Goal: Task Accomplishment & Management: Use online tool/utility

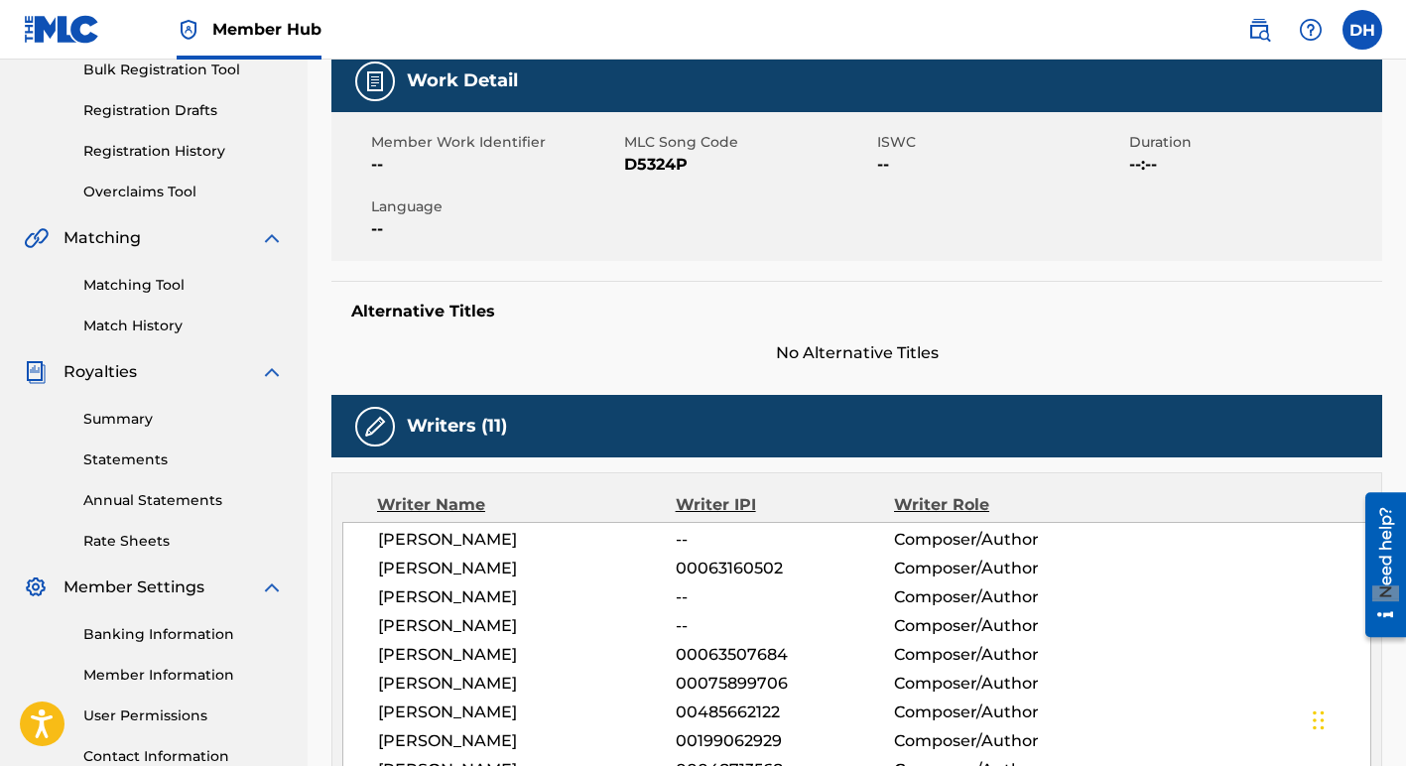
scroll to position [253, 0]
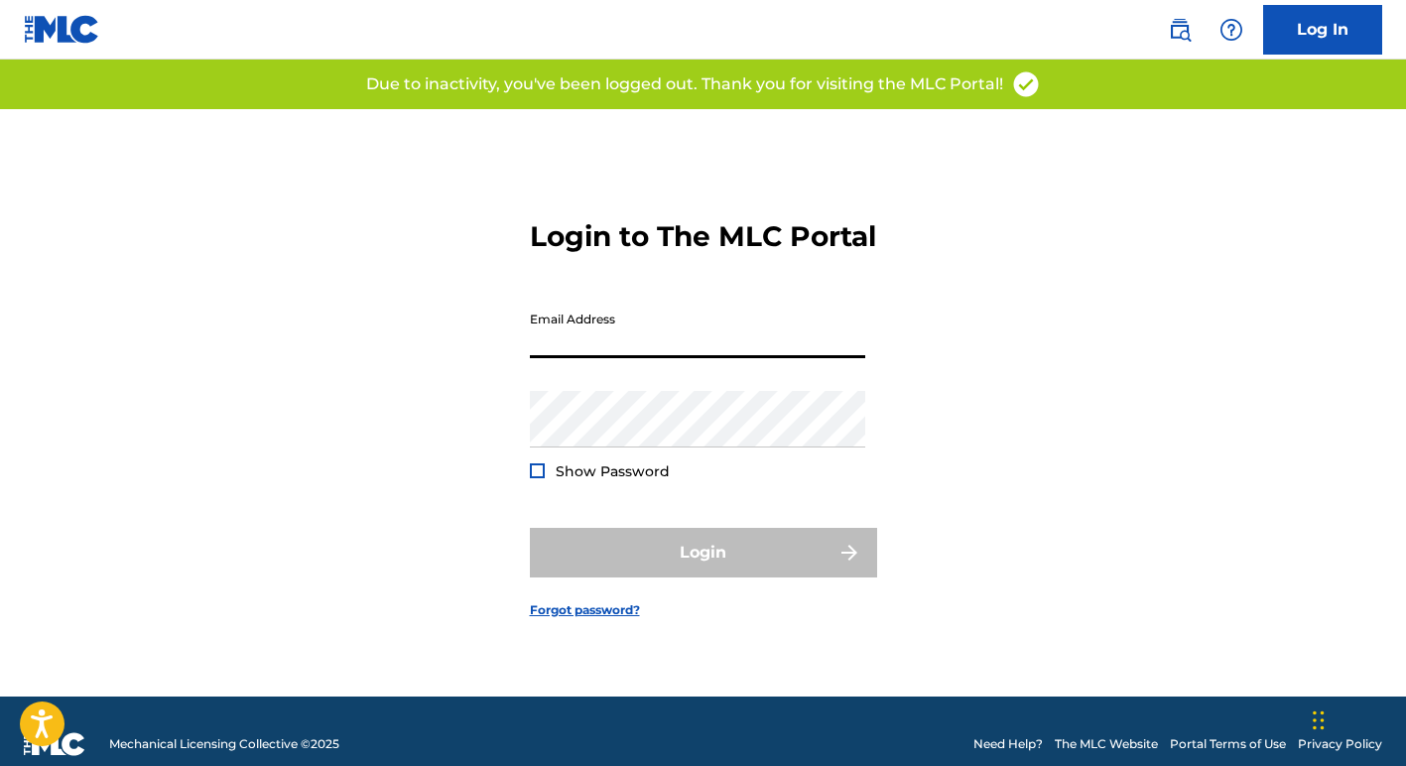
click at [626, 357] on input "Email Address" at bounding box center [697, 330] width 335 height 57
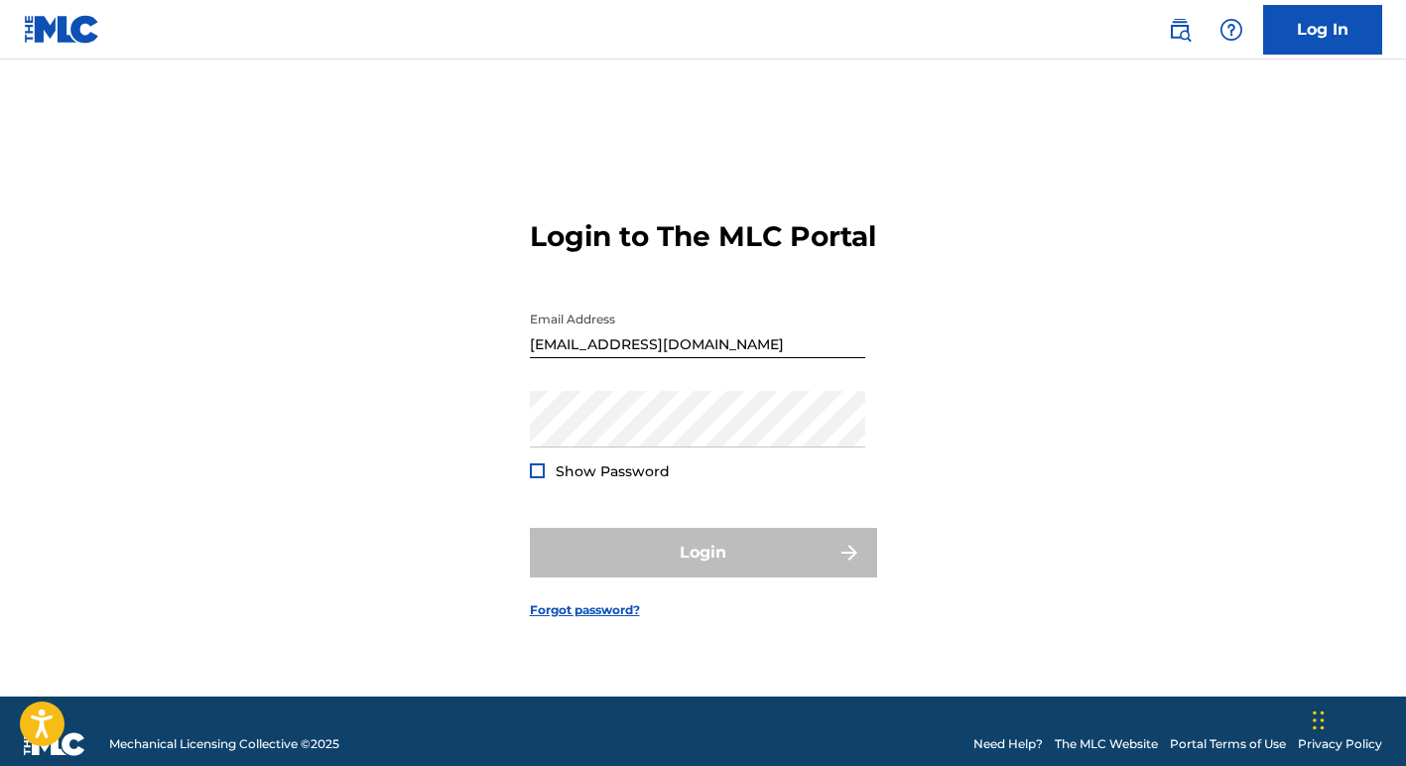
type input "[EMAIL_ADDRESS][DOMAIN_NAME]"
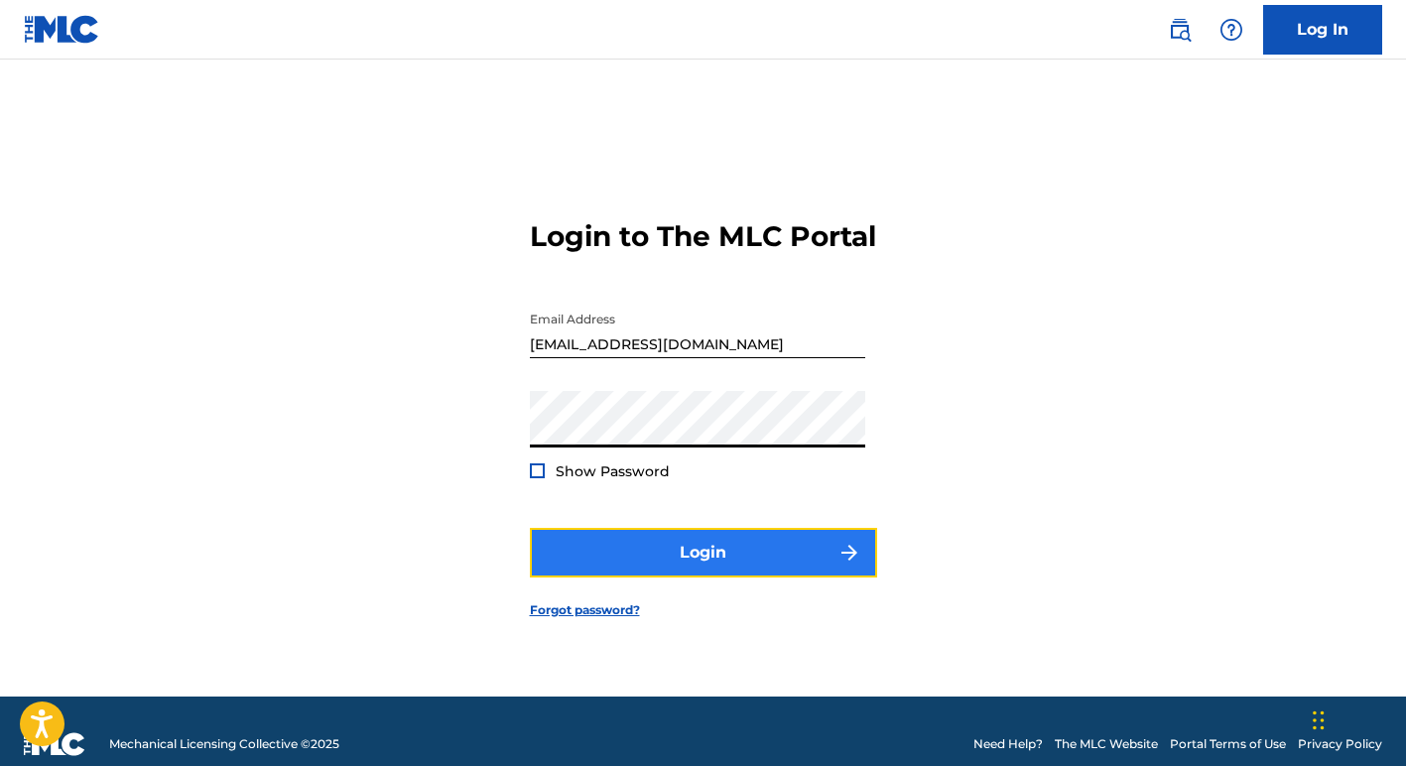
click at [652, 572] on button "Login" at bounding box center [703, 553] width 347 height 50
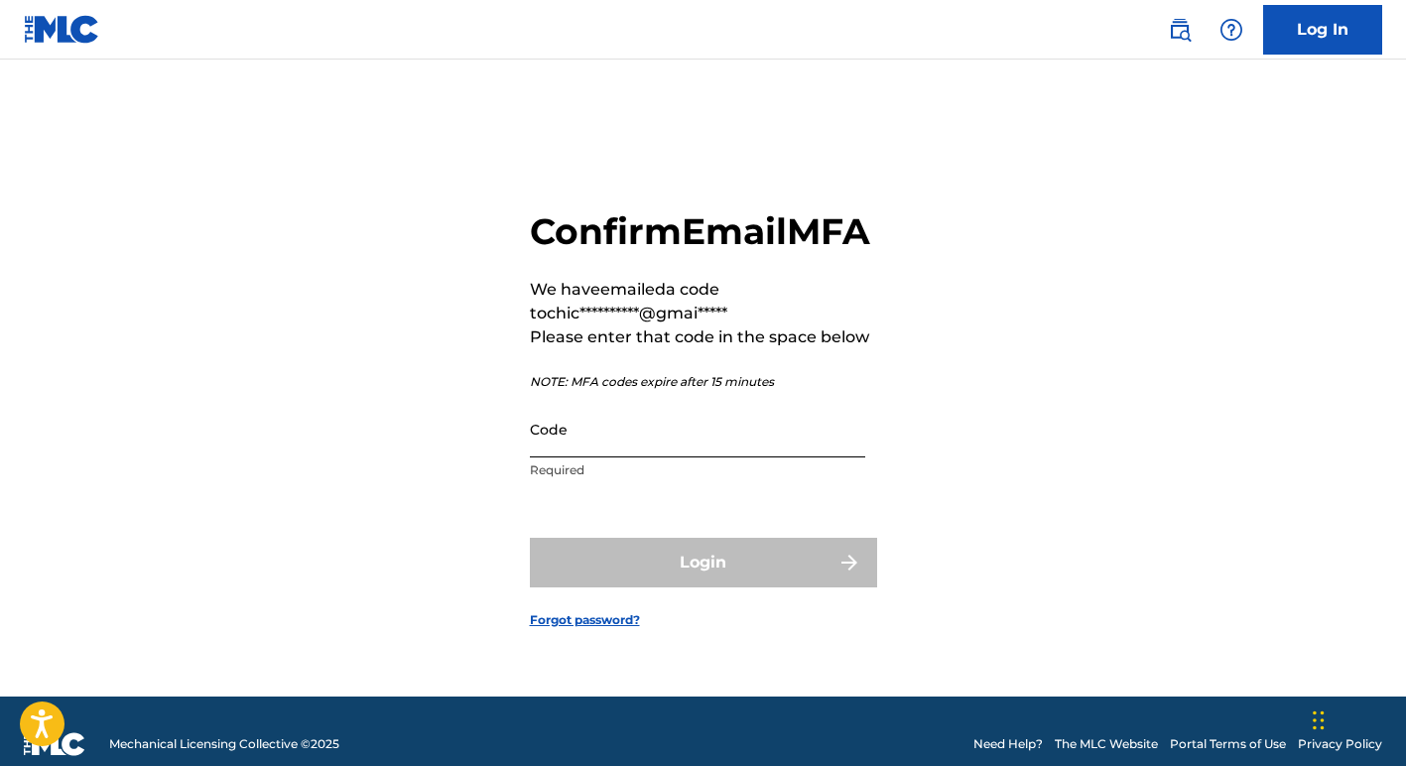
click at [718, 457] on input "Code" at bounding box center [697, 429] width 335 height 57
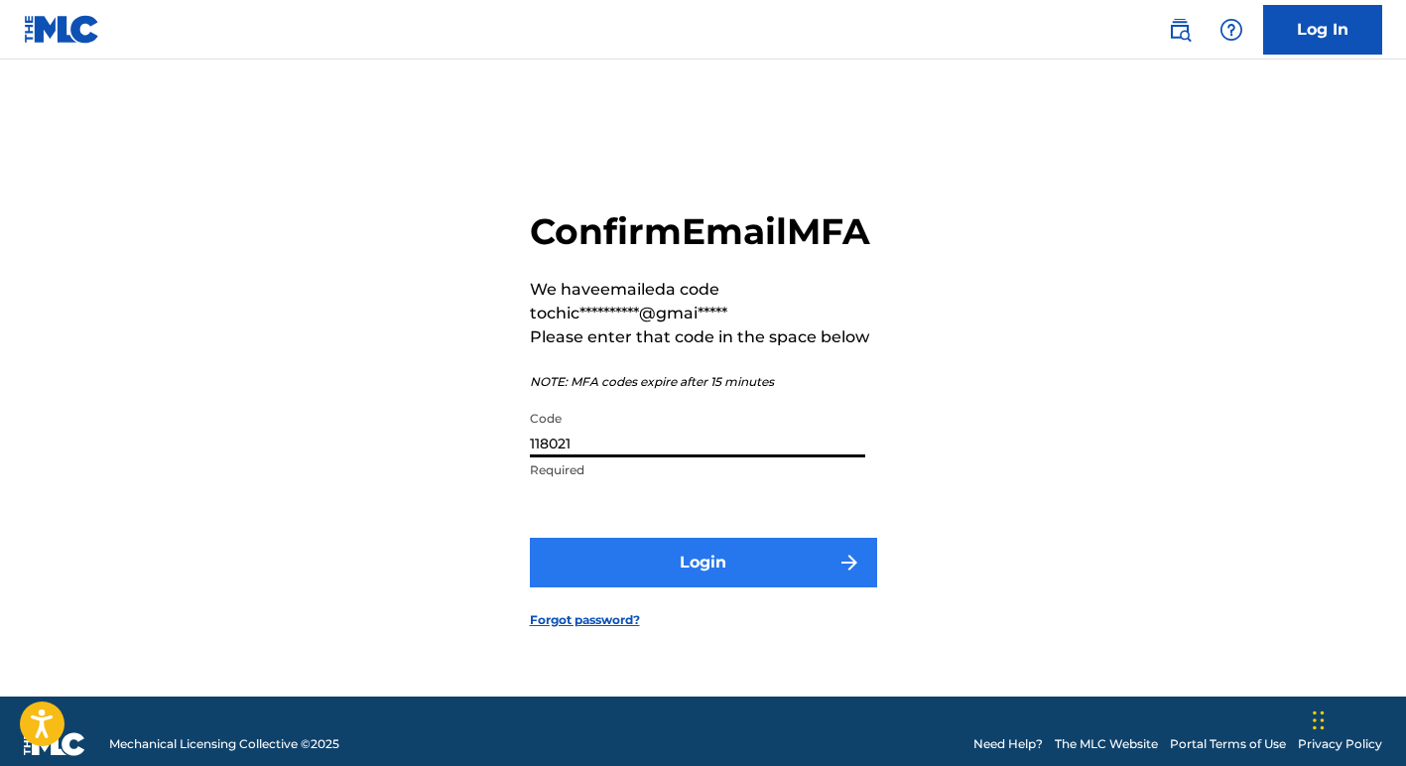
type input "118021"
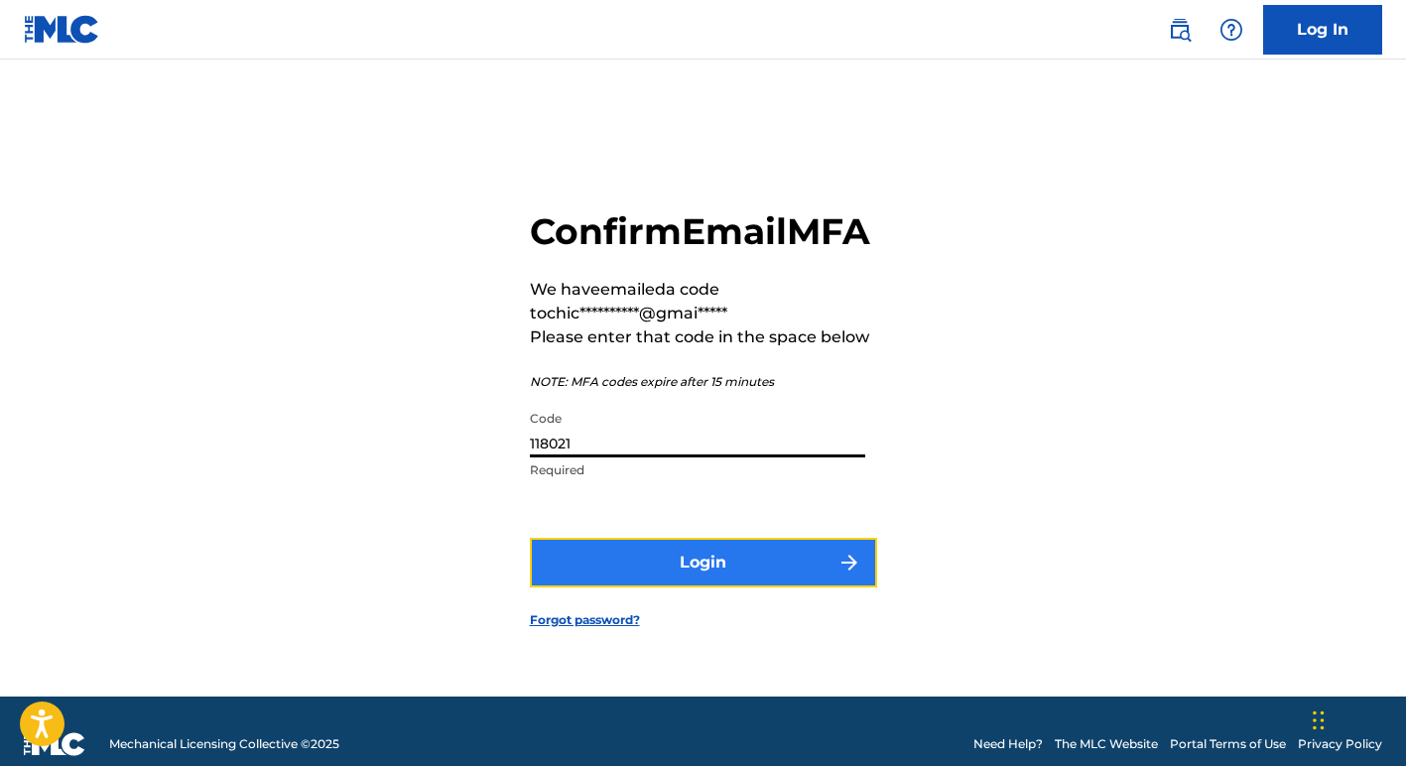
click at [540, 583] on button "Login" at bounding box center [703, 563] width 347 height 50
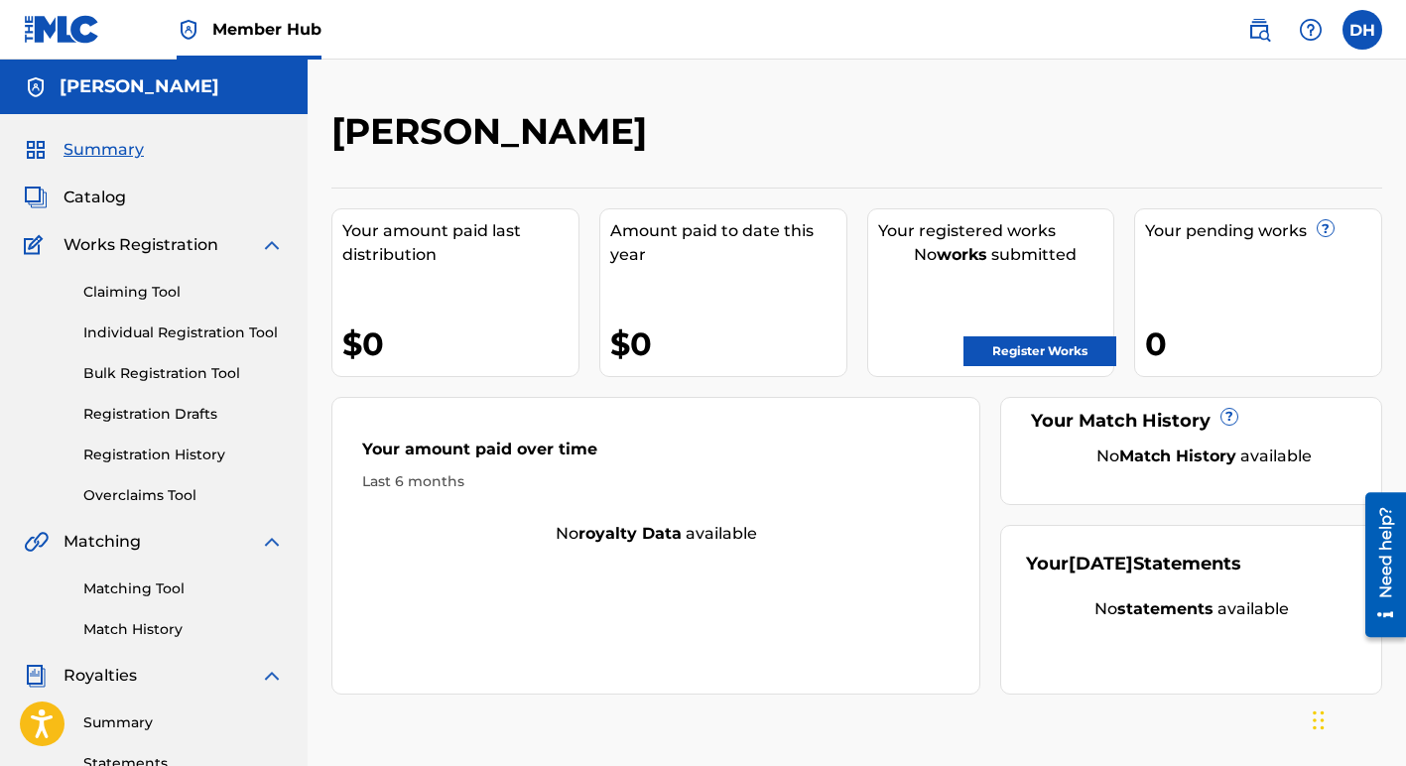
click at [1214, 245] on div "Your pending works ? 0" at bounding box center [1258, 292] width 248 height 169
click at [187, 453] on link "Registration History" at bounding box center [183, 454] width 200 height 21
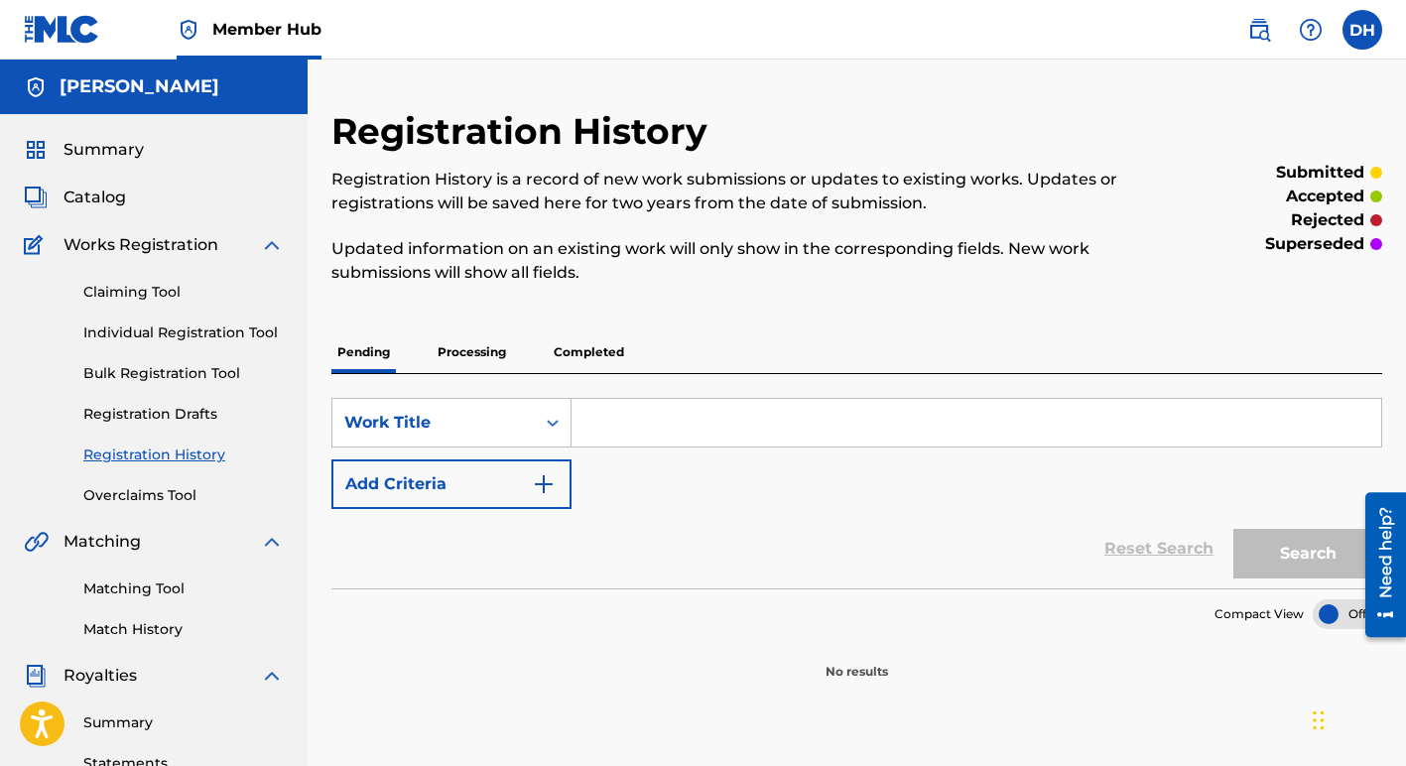
click at [461, 359] on p "Processing" at bounding box center [472, 352] width 80 height 42
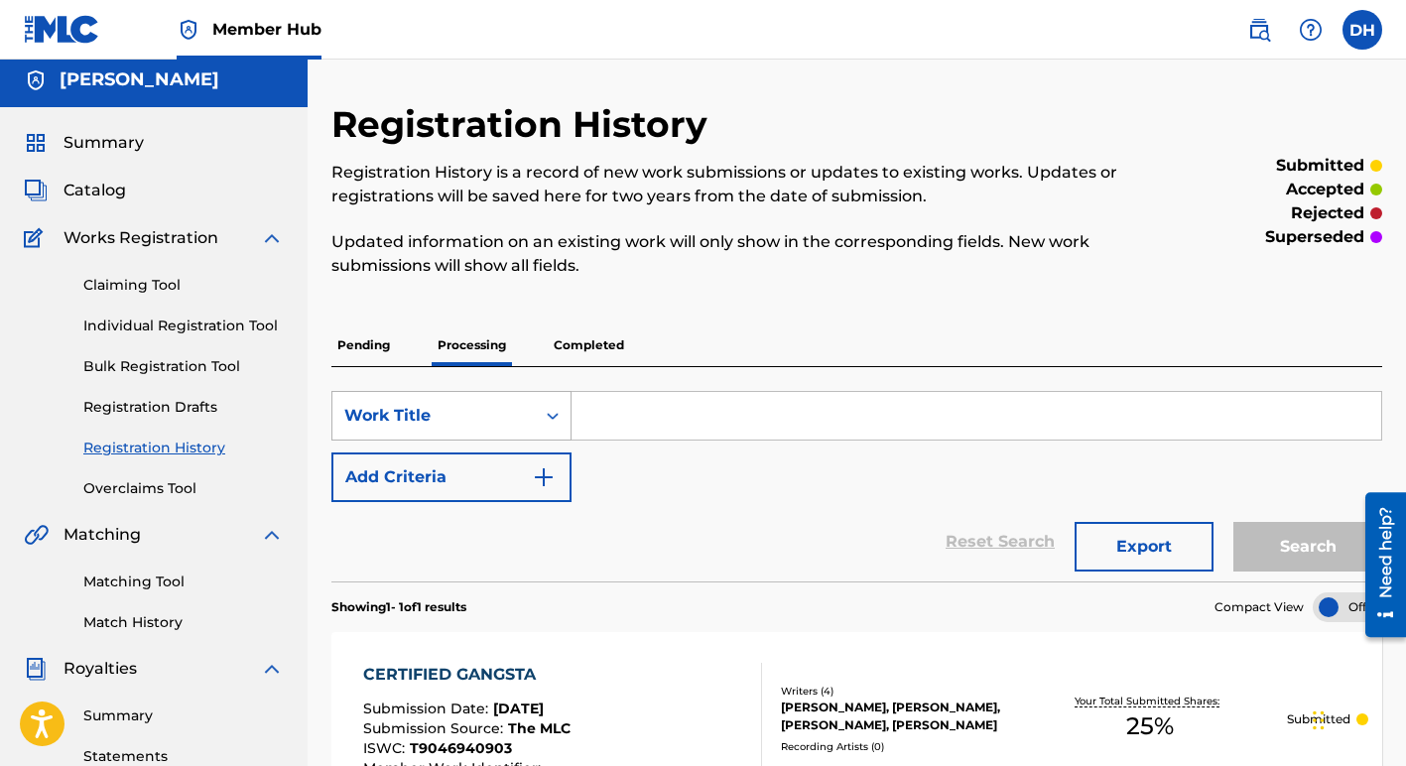
scroll to position [6, 0]
click at [580, 347] on p "Completed" at bounding box center [589, 346] width 82 height 42
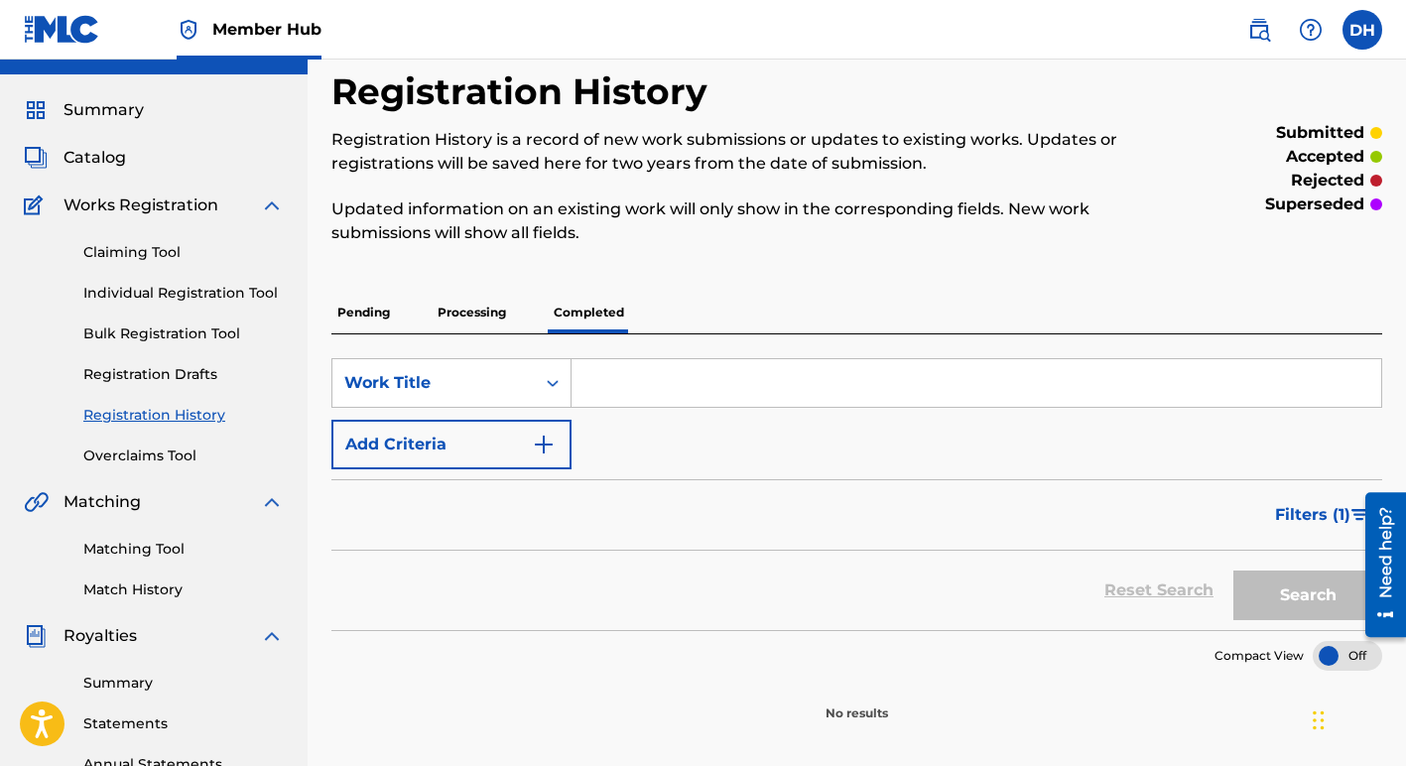
scroll to position [76, 0]
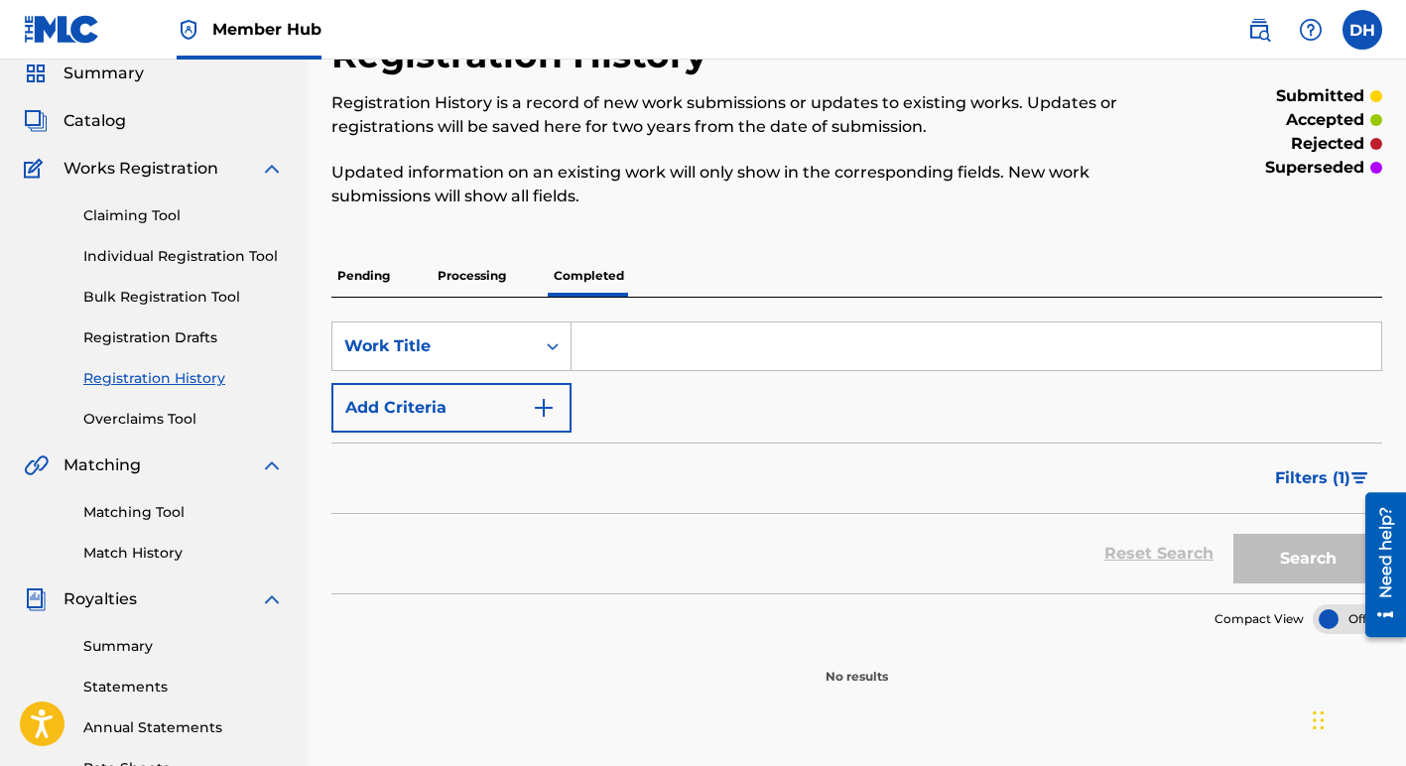
click at [475, 279] on p "Processing" at bounding box center [472, 276] width 80 height 42
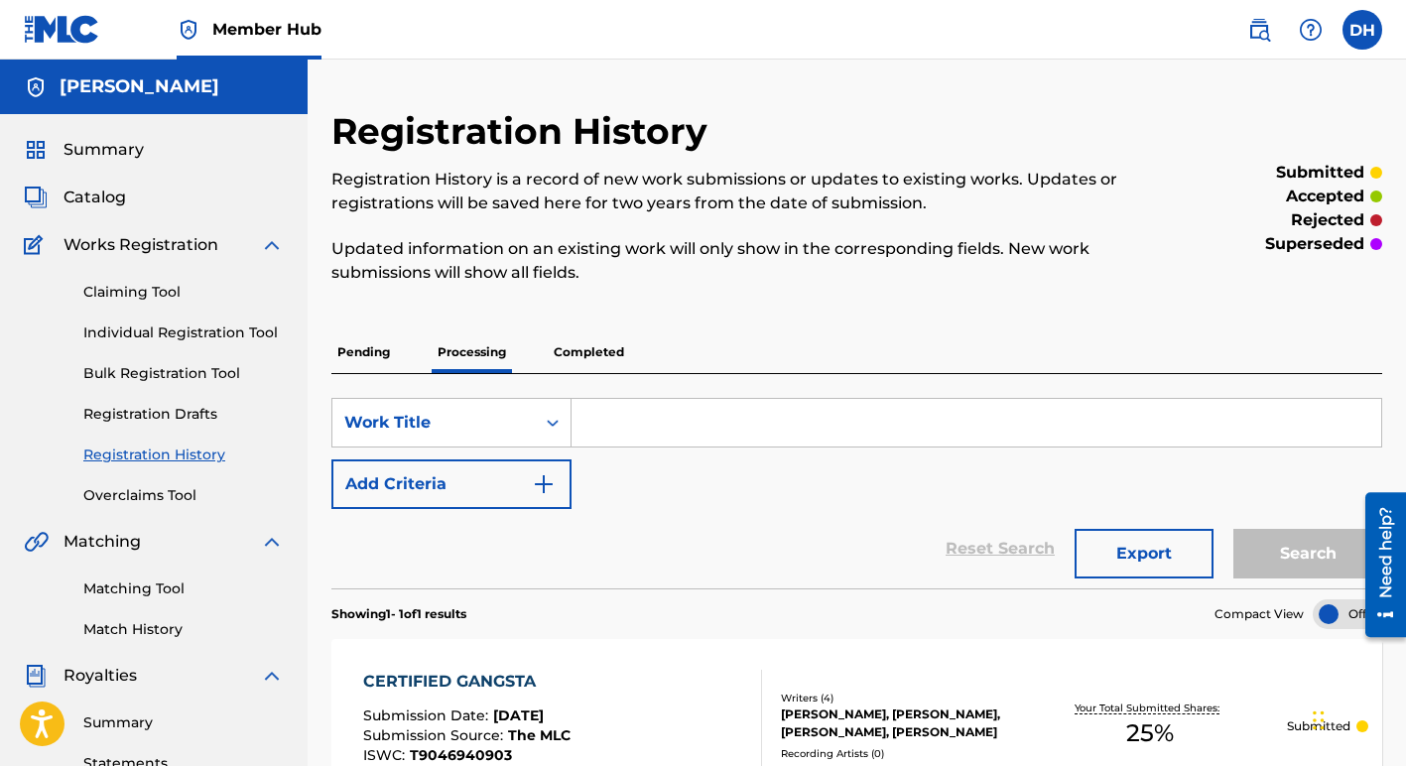
click at [371, 359] on p "Pending" at bounding box center [363, 352] width 64 height 42
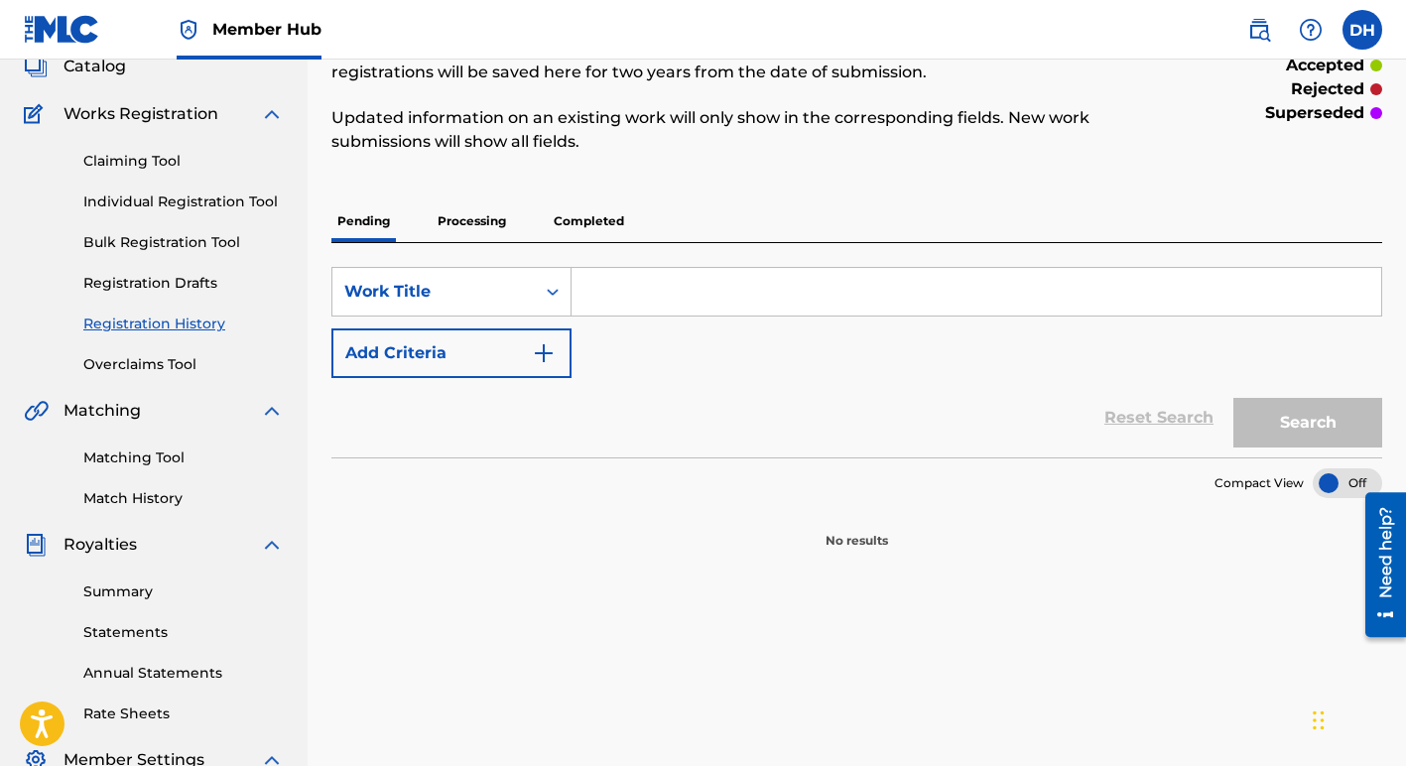
click at [470, 224] on p "Processing" at bounding box center [472, 221] width 80 height 42
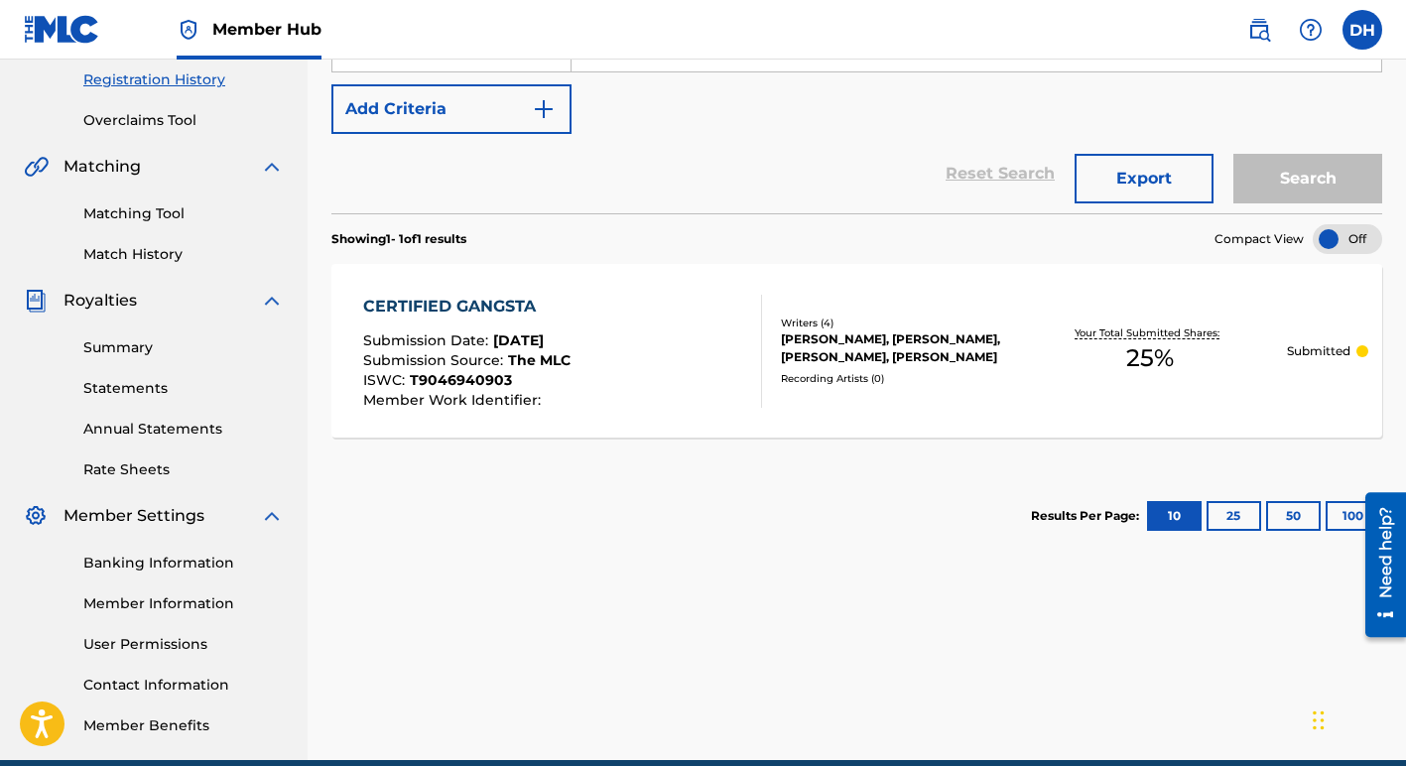
scroll to position [360, 0]
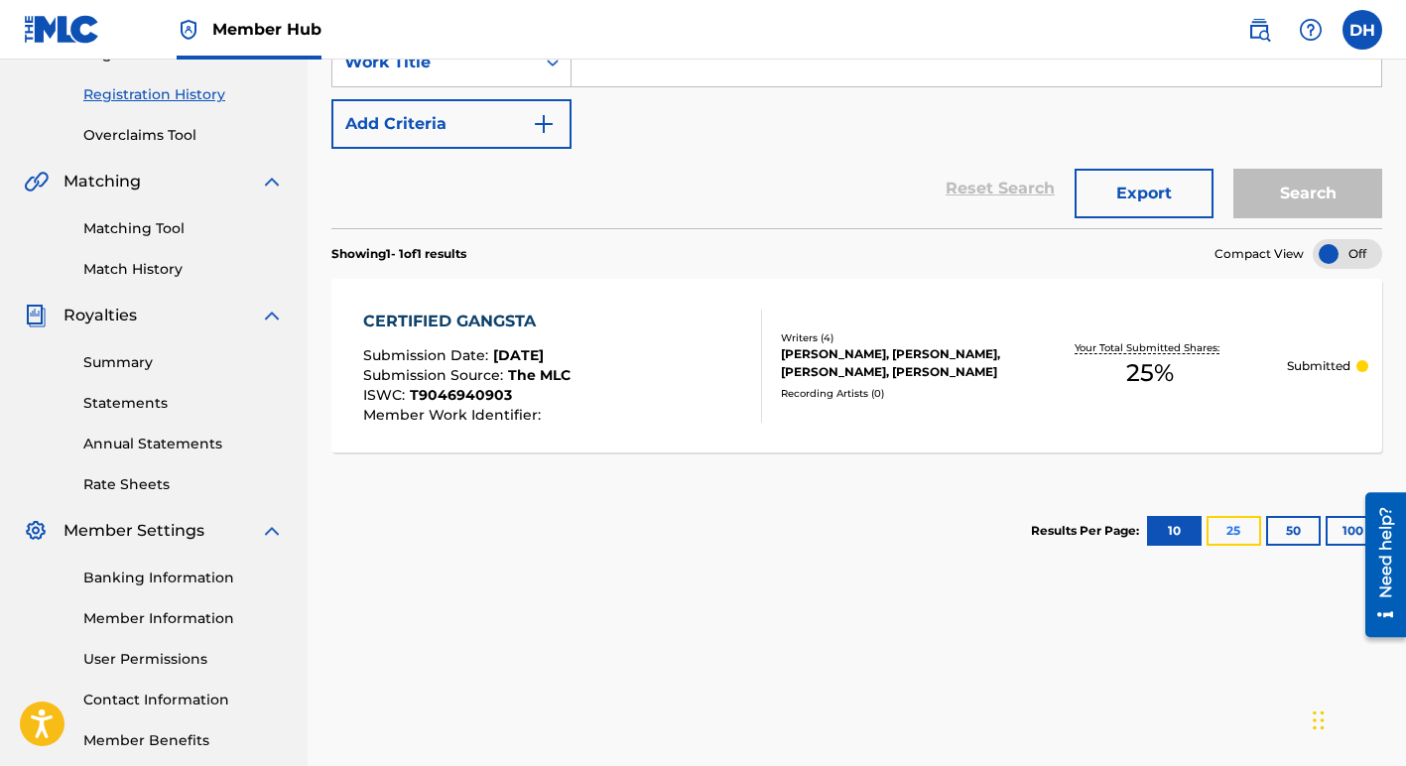
click at [1243, 532] on button "25" at bounding box center [1233, 531] width 55 height 30
click at [1336, 531] on button "100" at bounding box center [1353, 531] width 55 height 30
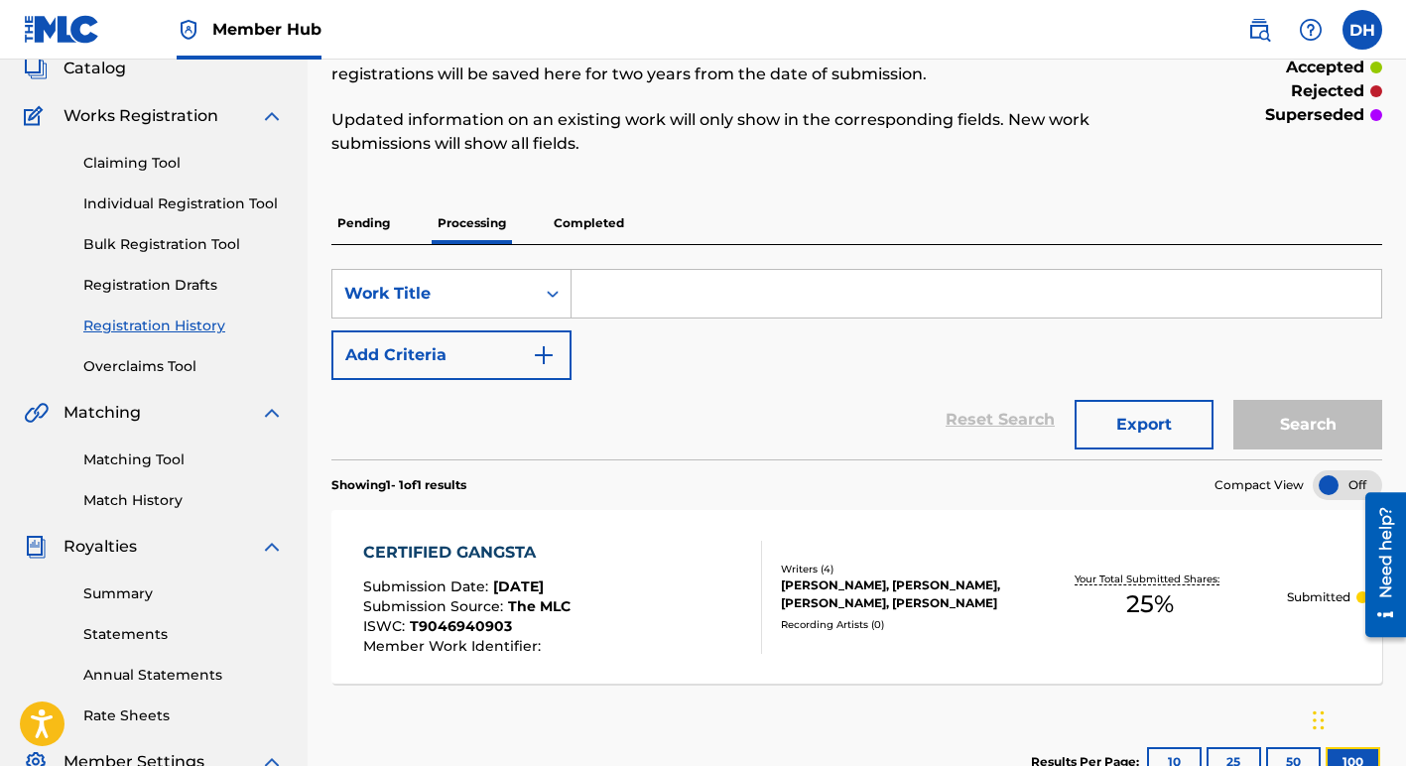
scroll to position [133, 0]
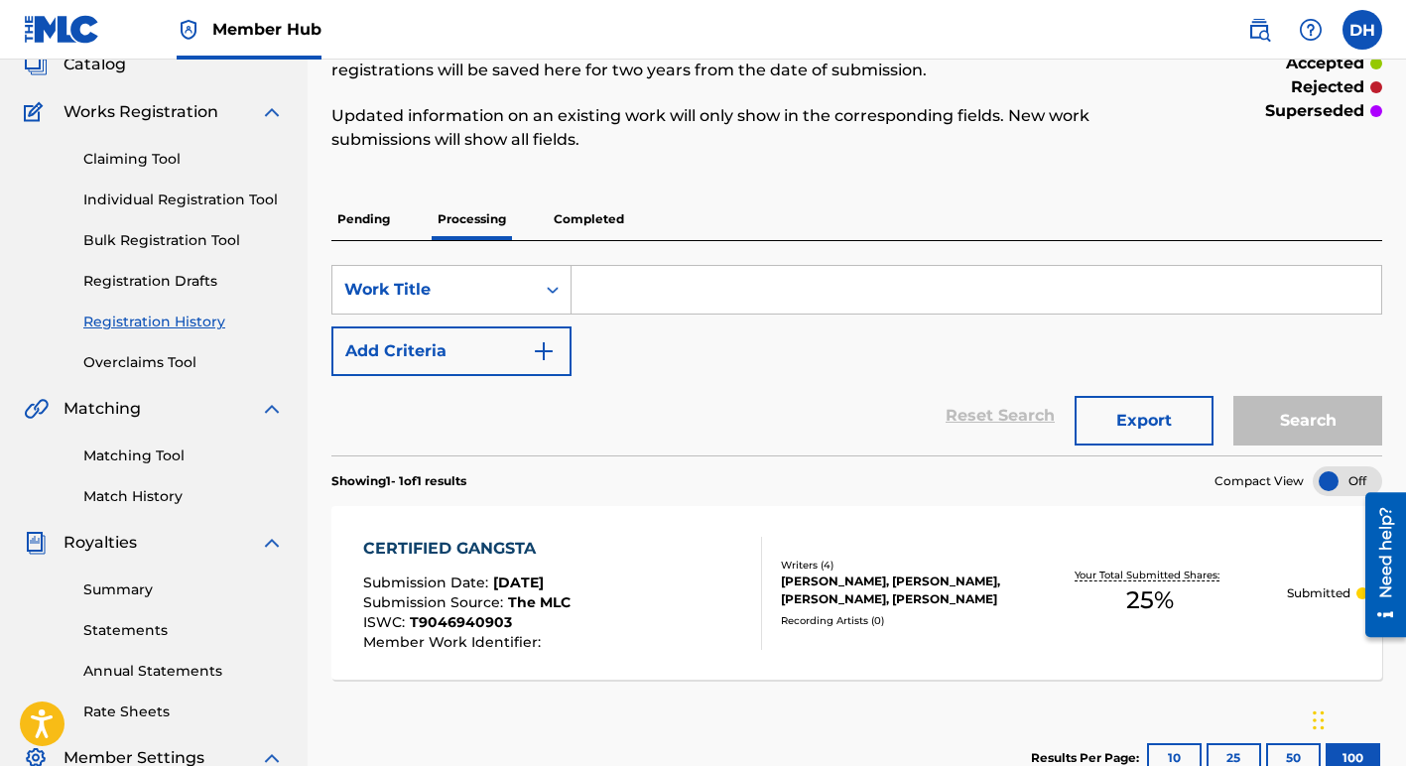
click at [870, 562] on div "Writers ( 4 )" at bounding box center [896, 565] width 231 height 15
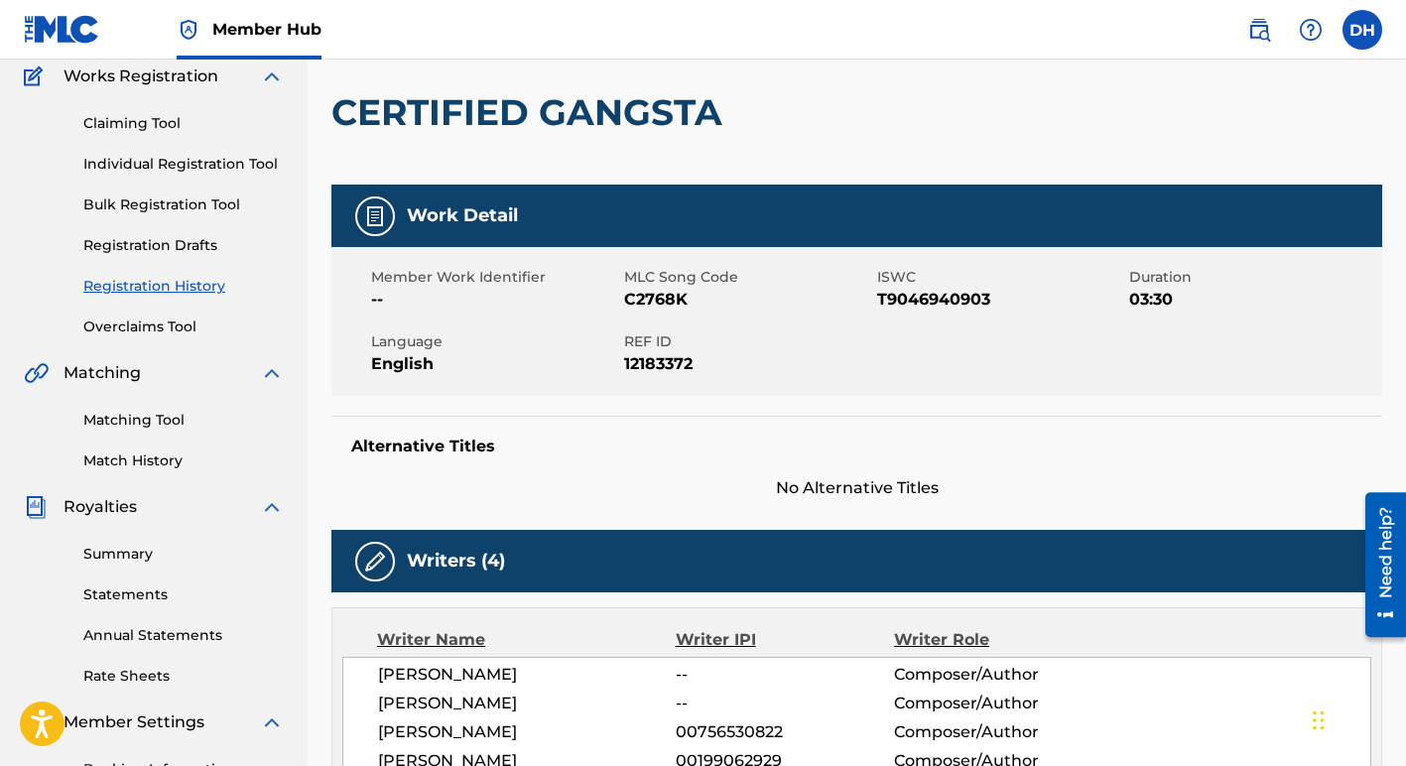
scroll to position [165, 0]
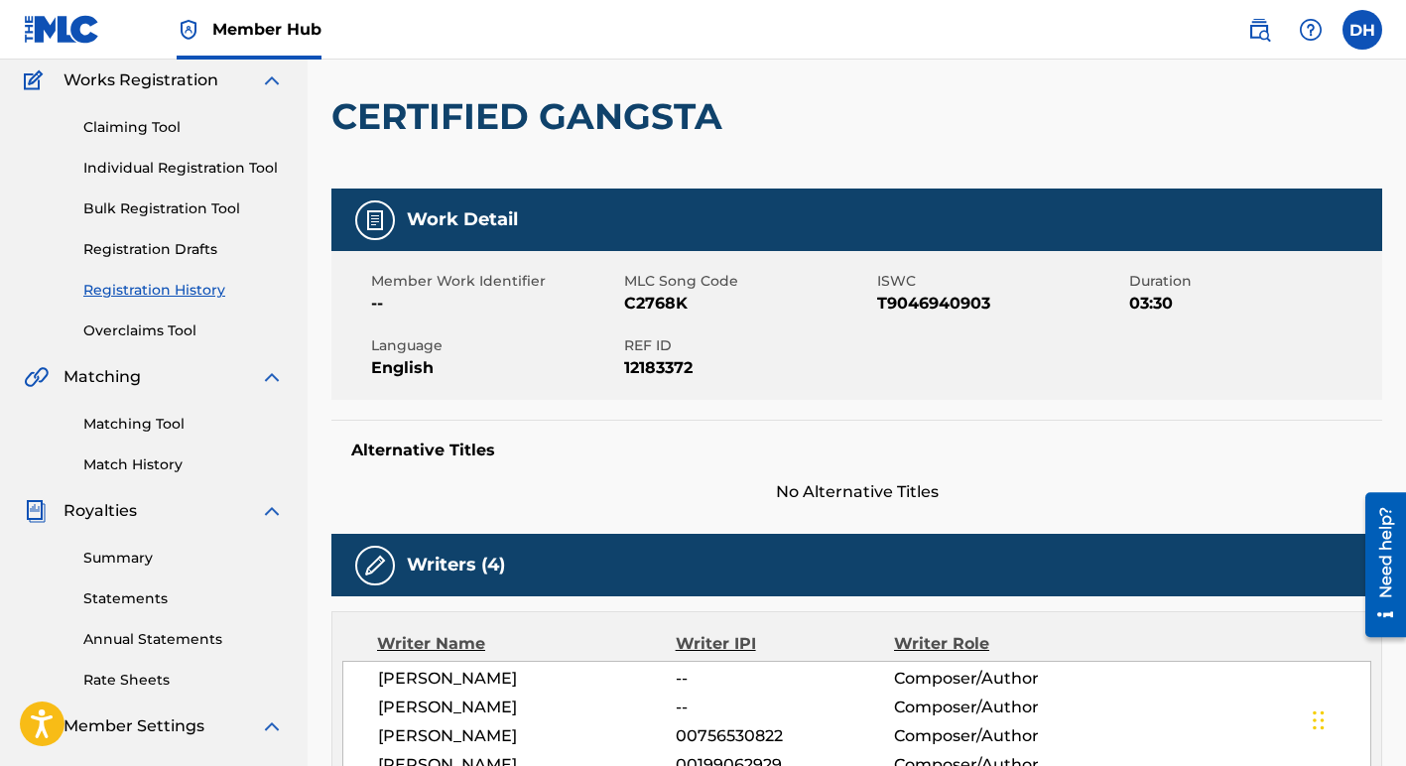
click at [194, 287] on link "Registration History" at bounding box center [183, 290] width 200 height 21
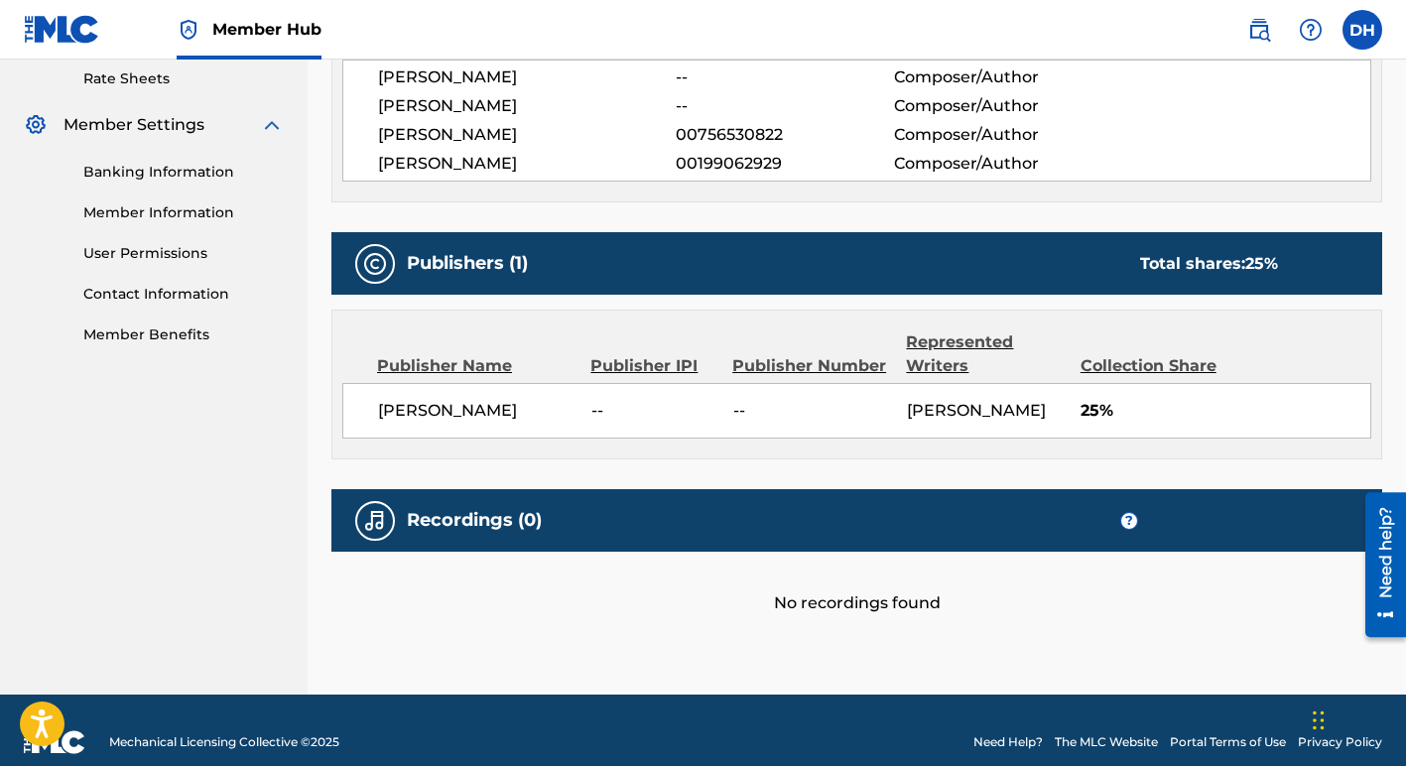
scroll to position [788, 0]
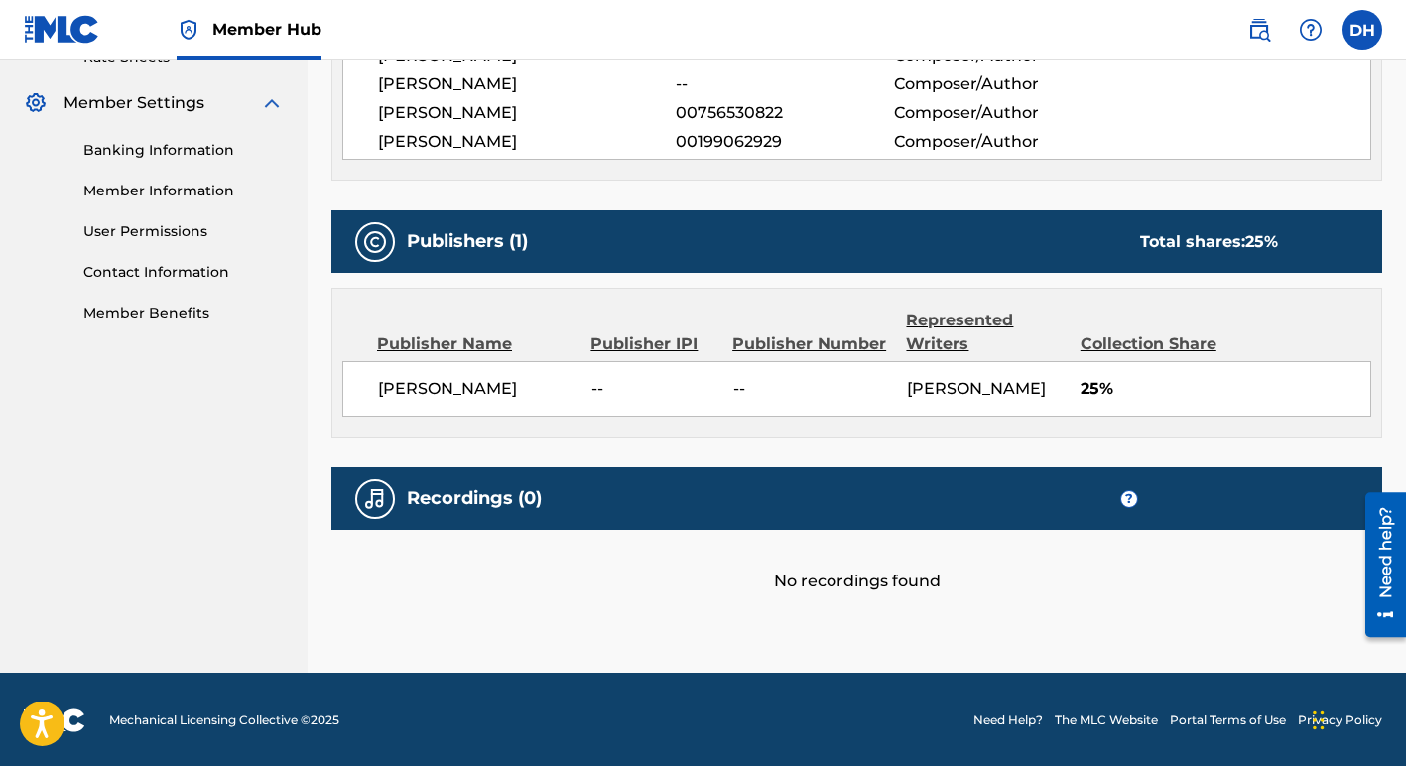
click at [492, 488] on h5 "Recordings (0)" at bounding box center [474, 498] width 135 height 23
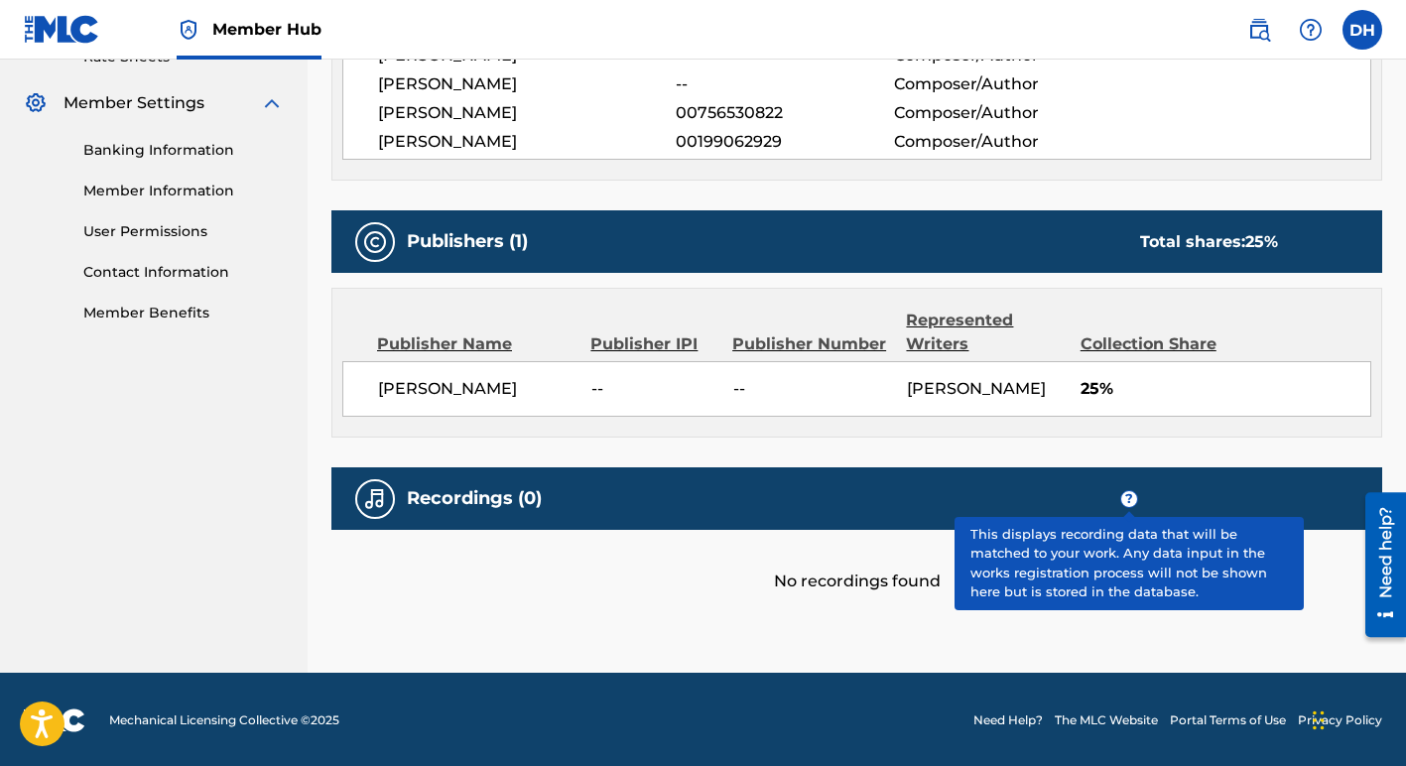
click at [1126, 500] on span "?" at bounding box center [1129, 499] width 16 height 16
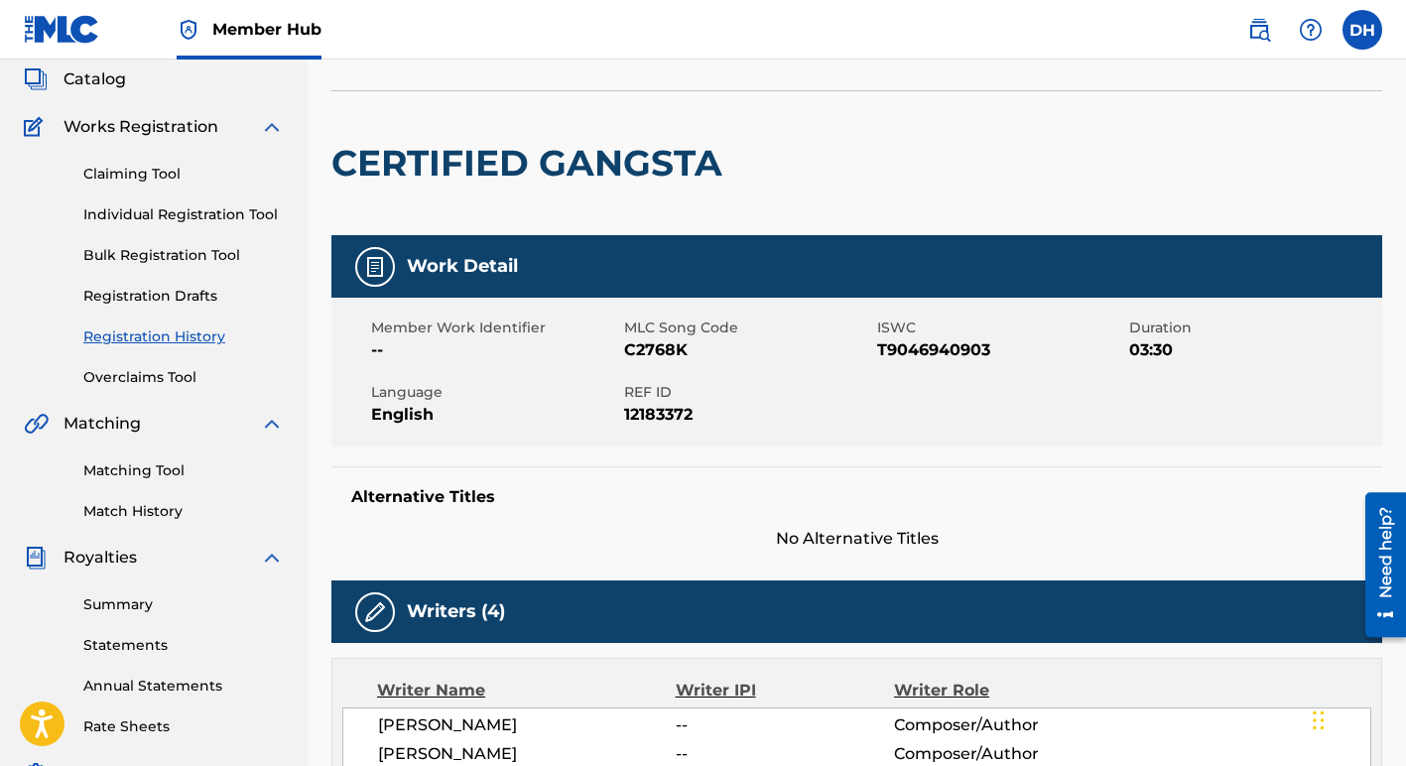
scroll to position [0, 0]
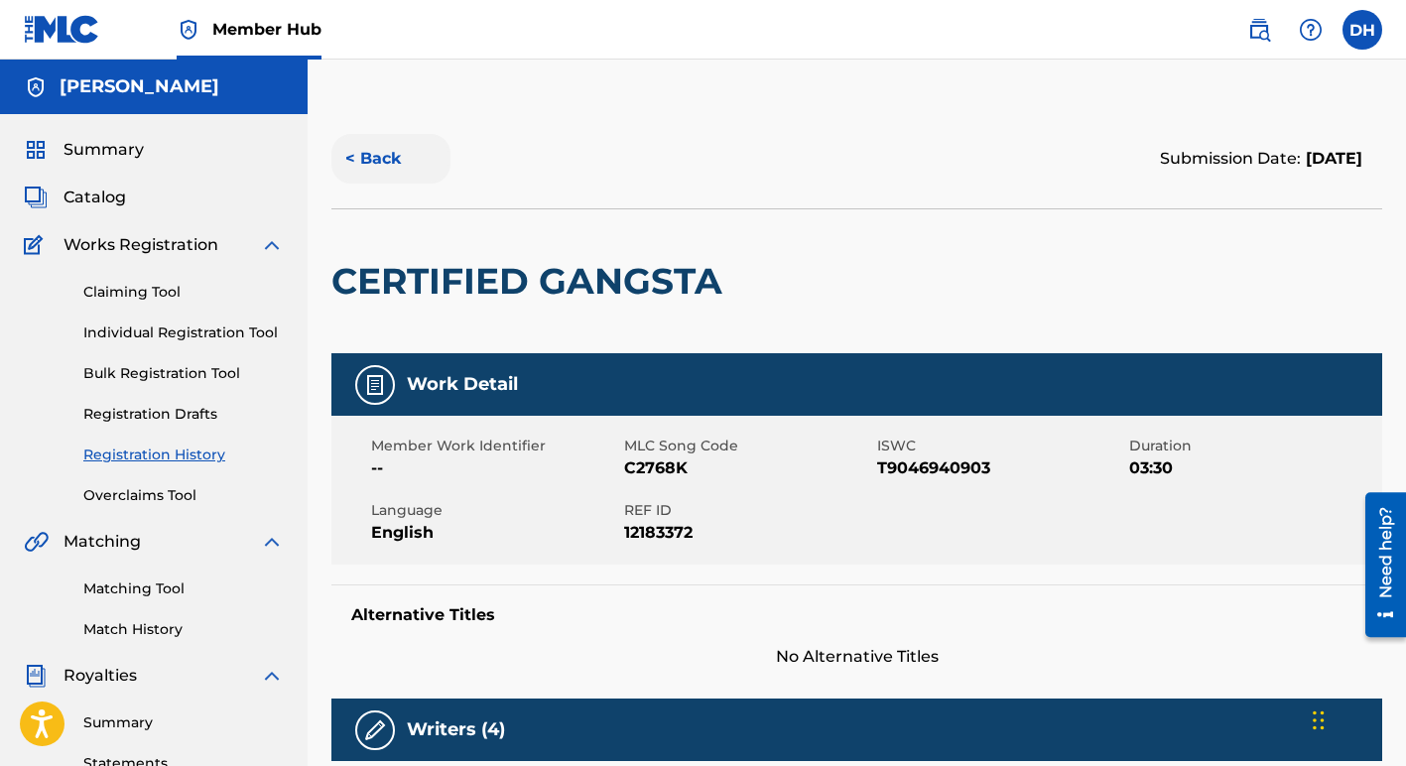
click at [396, 152] on button "< Back" at bounding box center [390, 159] width 119 height 50
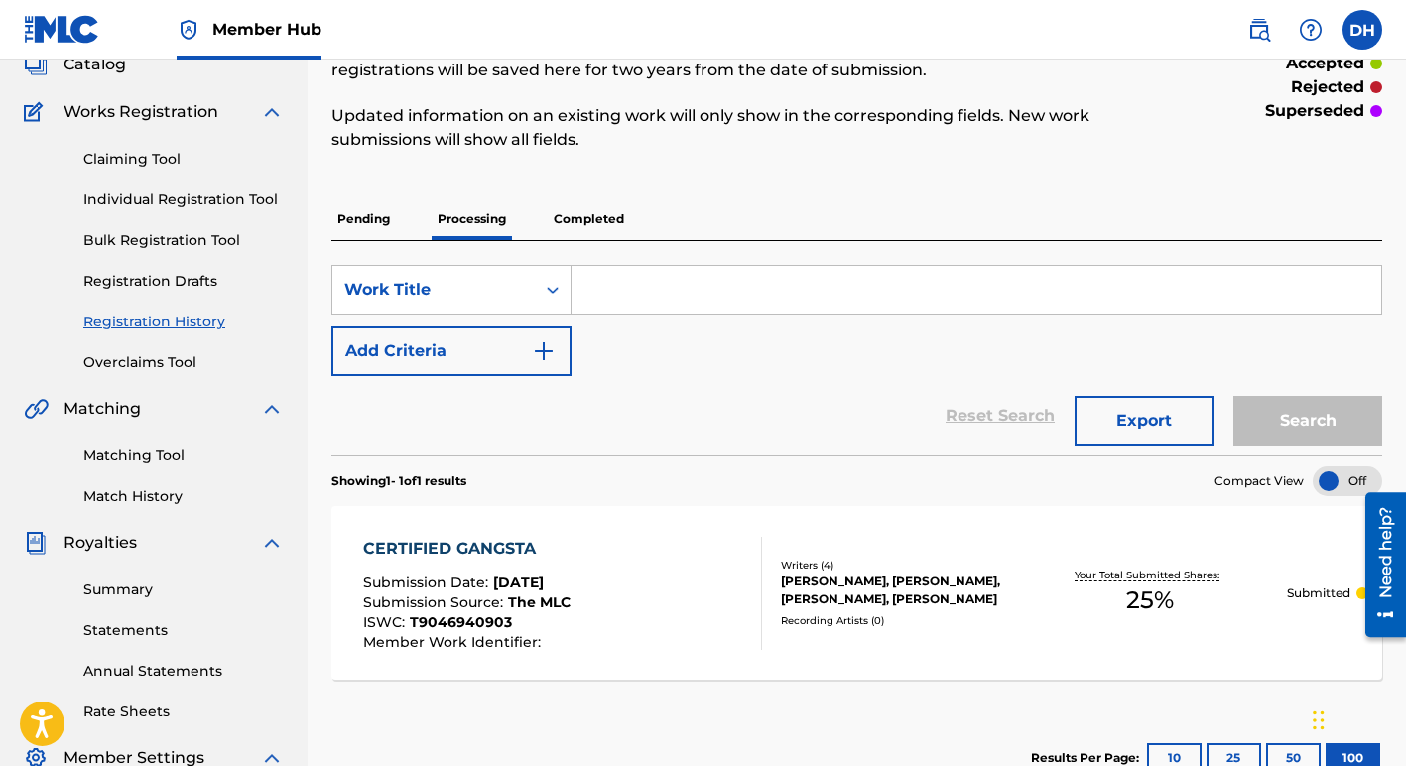
click at [519, 593] on span "The MLC" at bounding box center [539, 602] width 63 height 18
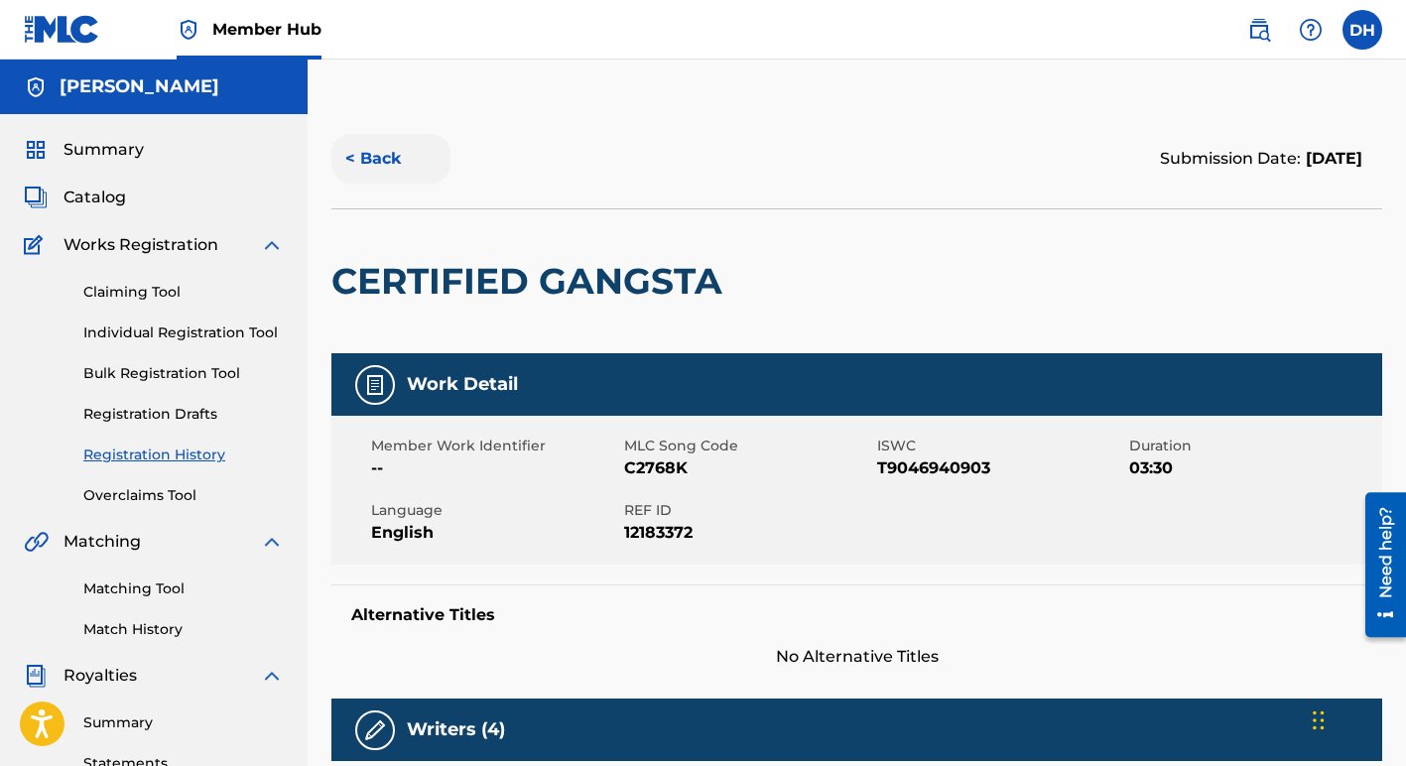
click at [365, 158] on button "< Back" at bounding box center [390, 159] width 119 height 50
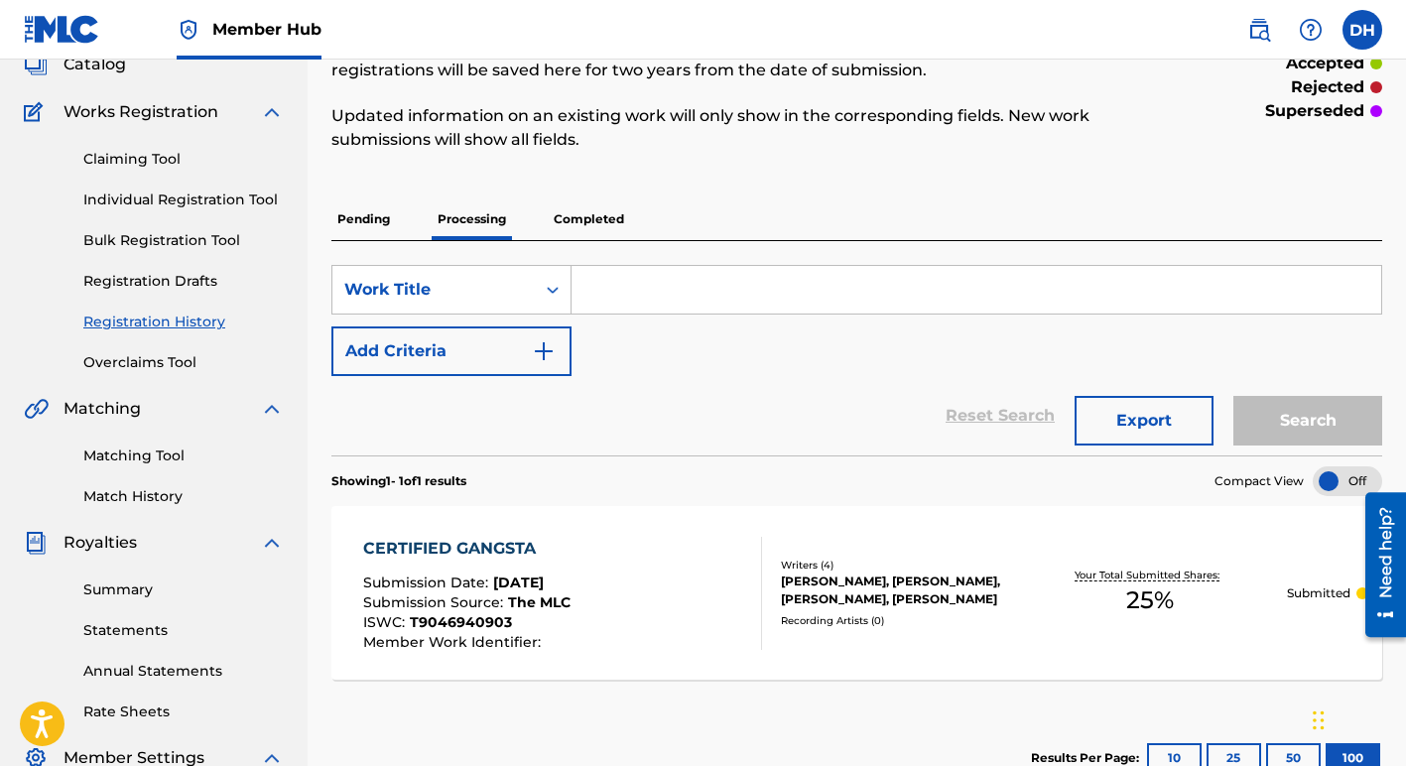
click at [1143, 590] on span "25 %" at bounding box center [1150, 600] width 48 height 36
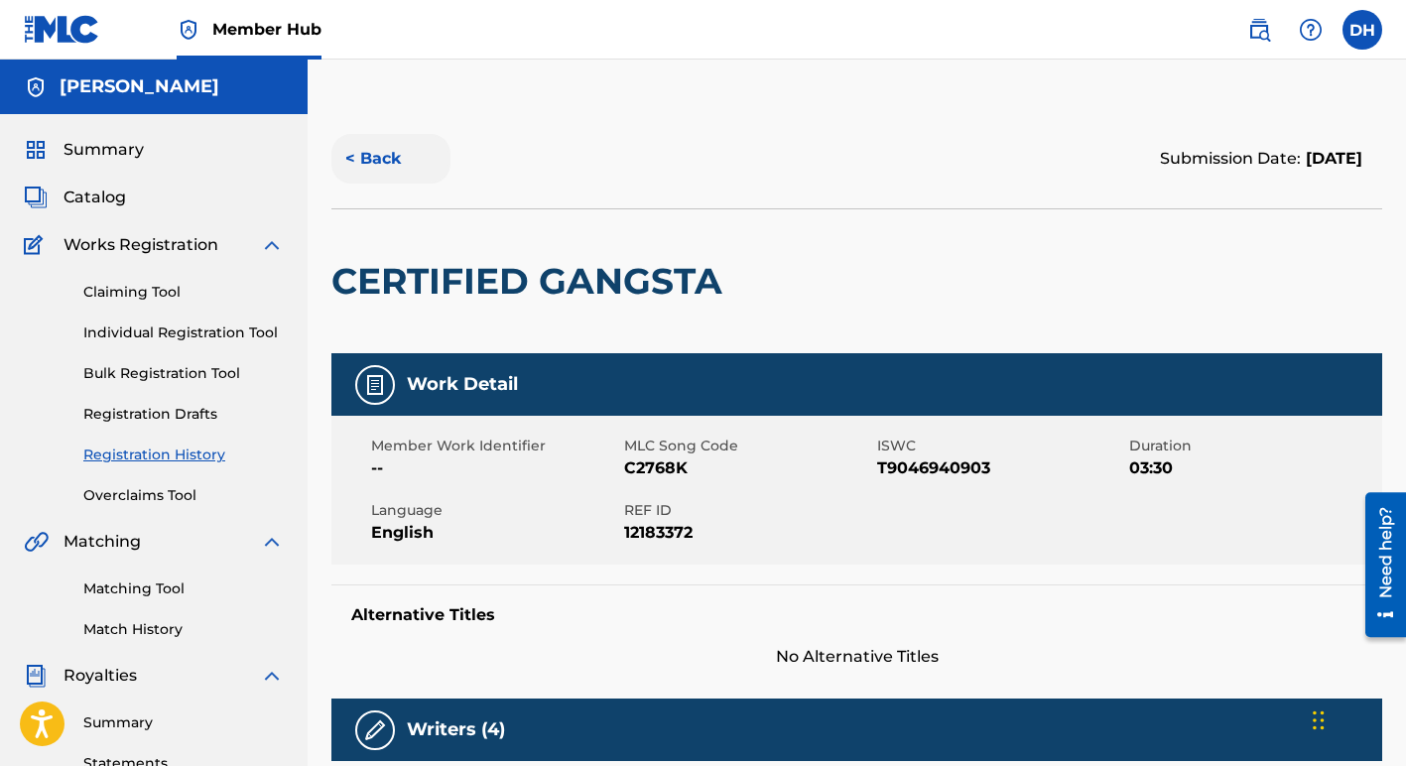
click at [373, 159] on button "< Back" at bounding box center [390, 159] width 119 height 50
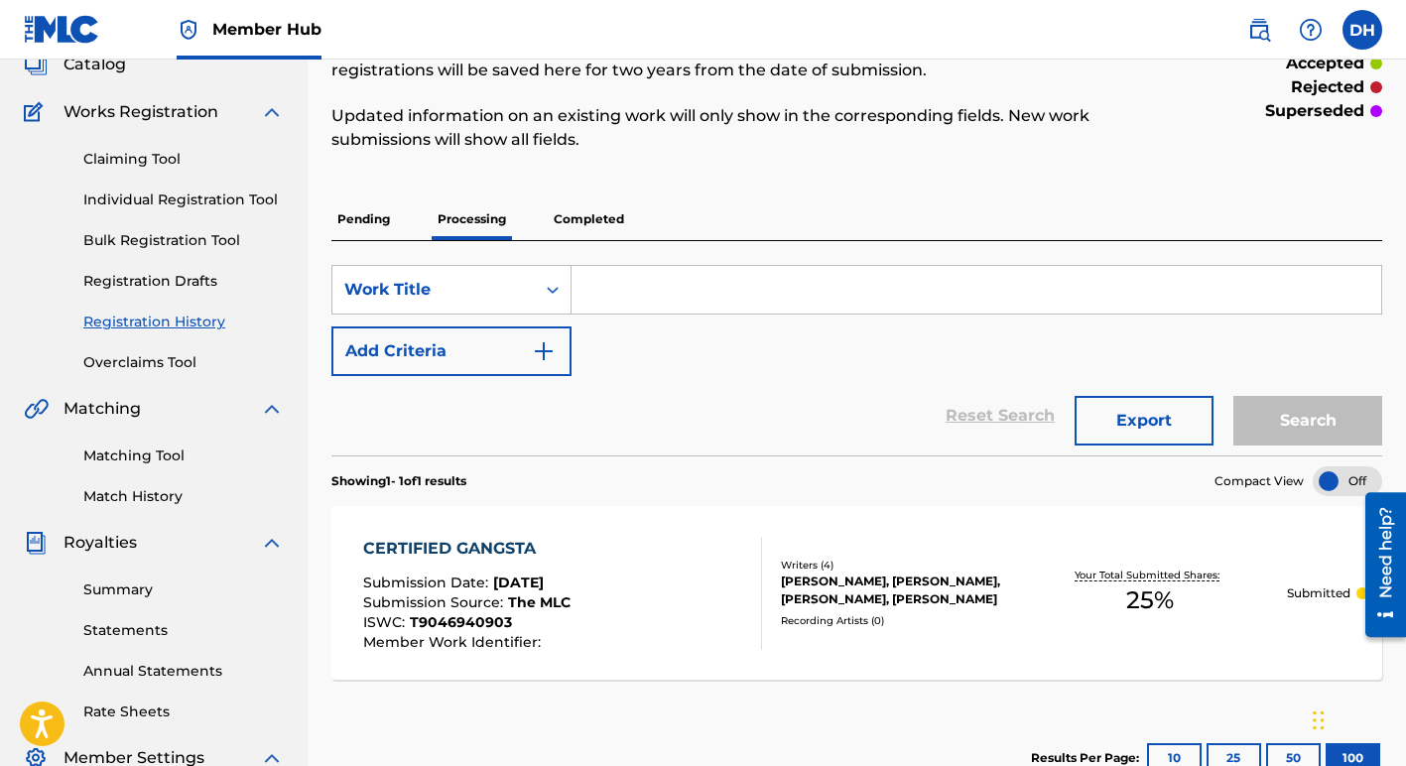
click at [833, 591] on div "[PERSON_NAME], [PERSON_NAME], [PERSON_NAME], [PERSON_NAME]" at bounding box center [896, 590] width 231 height 36
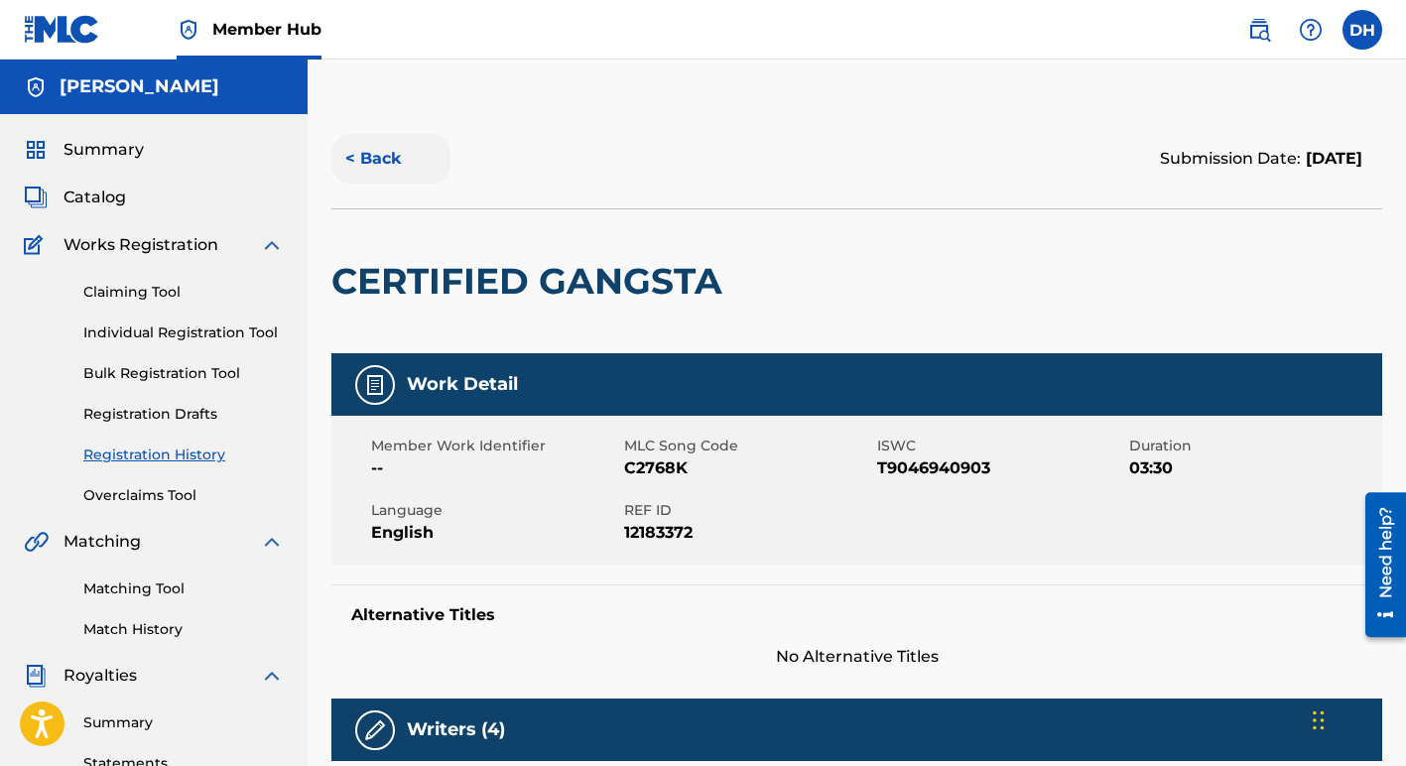
click at [386, 161] on button "< Back" at bounding box center [390, 159] width 119 height 50
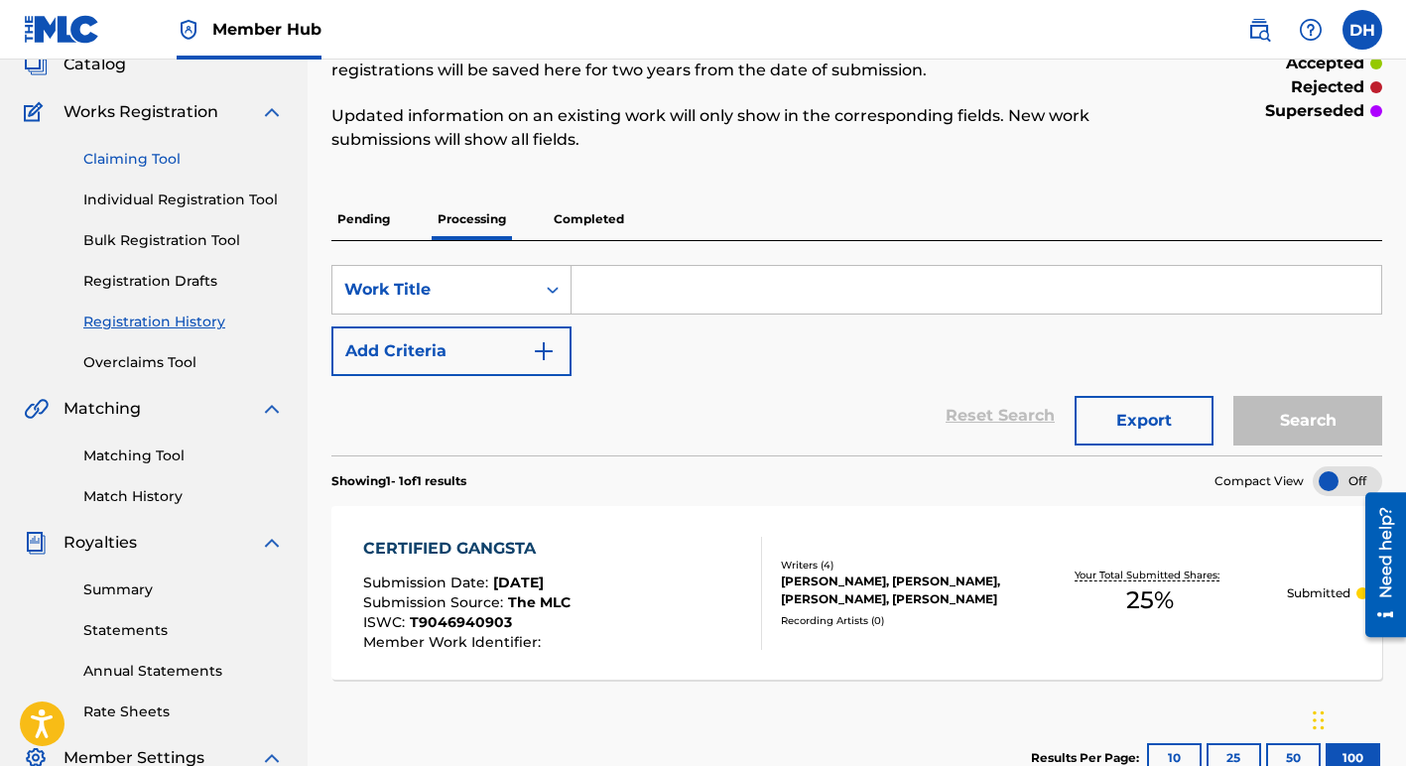
click at [162, 157] on link "Claiming Tool" at bounding box center [183, 159] width 200 height 21
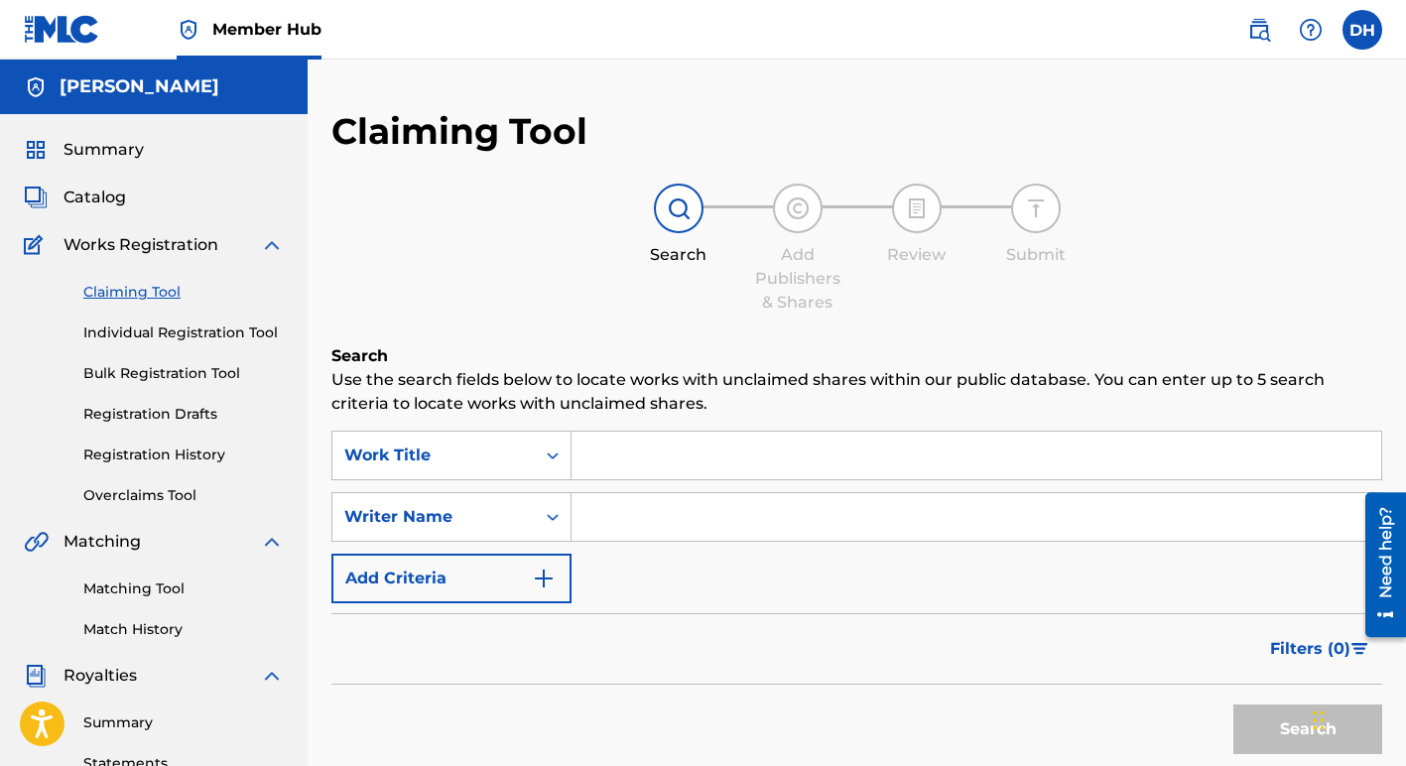
click at [601, 465] on input "Search Form" at bounding box center [976, 456] width 810 height 48
click at [1266, 724] on button "Search" at bounding box center [1307, 729] width 149 height 50
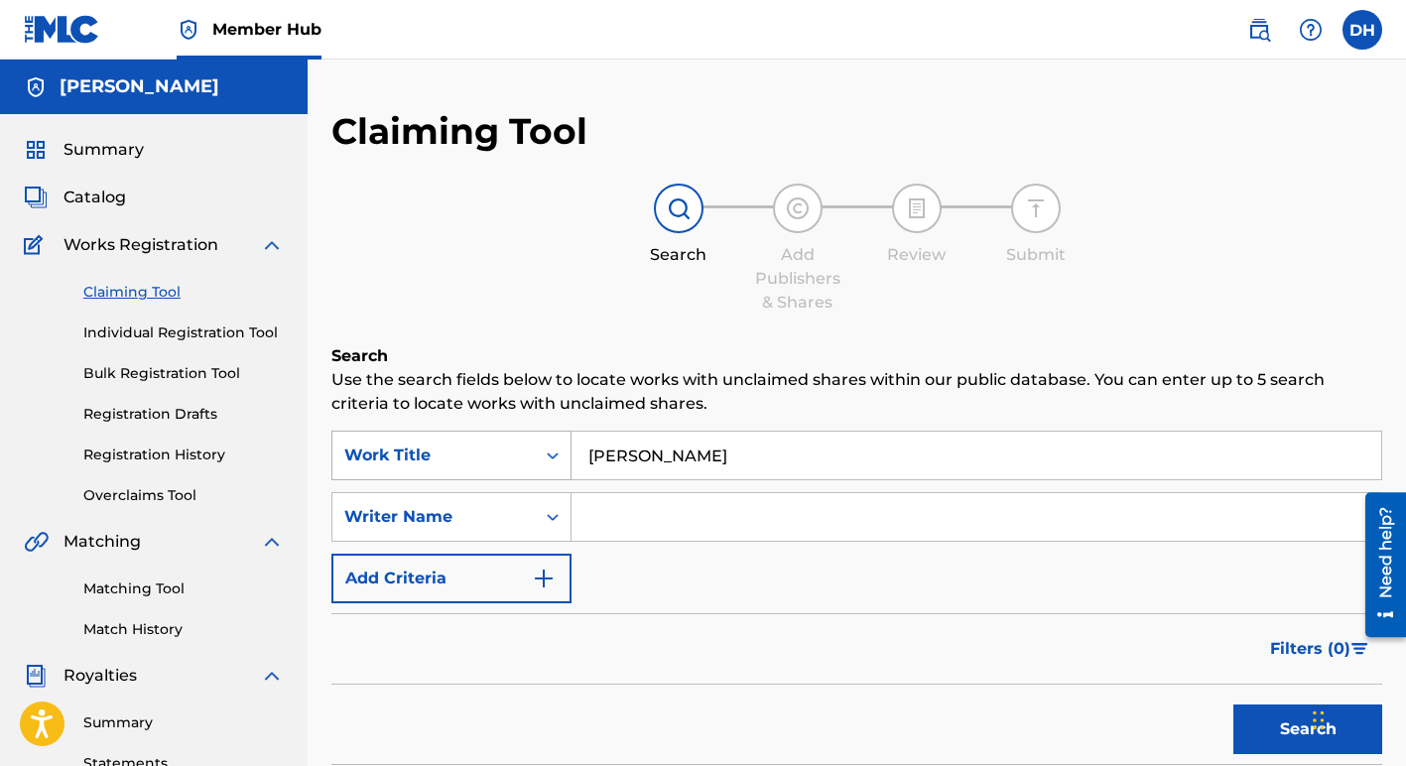
drag, startPoint x: 700, startPoint y: 449, endPoint x: 560, endPoint y: 446, distance: 140.9
click at [560, 446] on div "SearchWithCriteria5cef4657-cd94-4946-8458-8216dfd1261c Work Title [PERSON_NAME]" at bounding box center [856, 456] width 1051 height 50
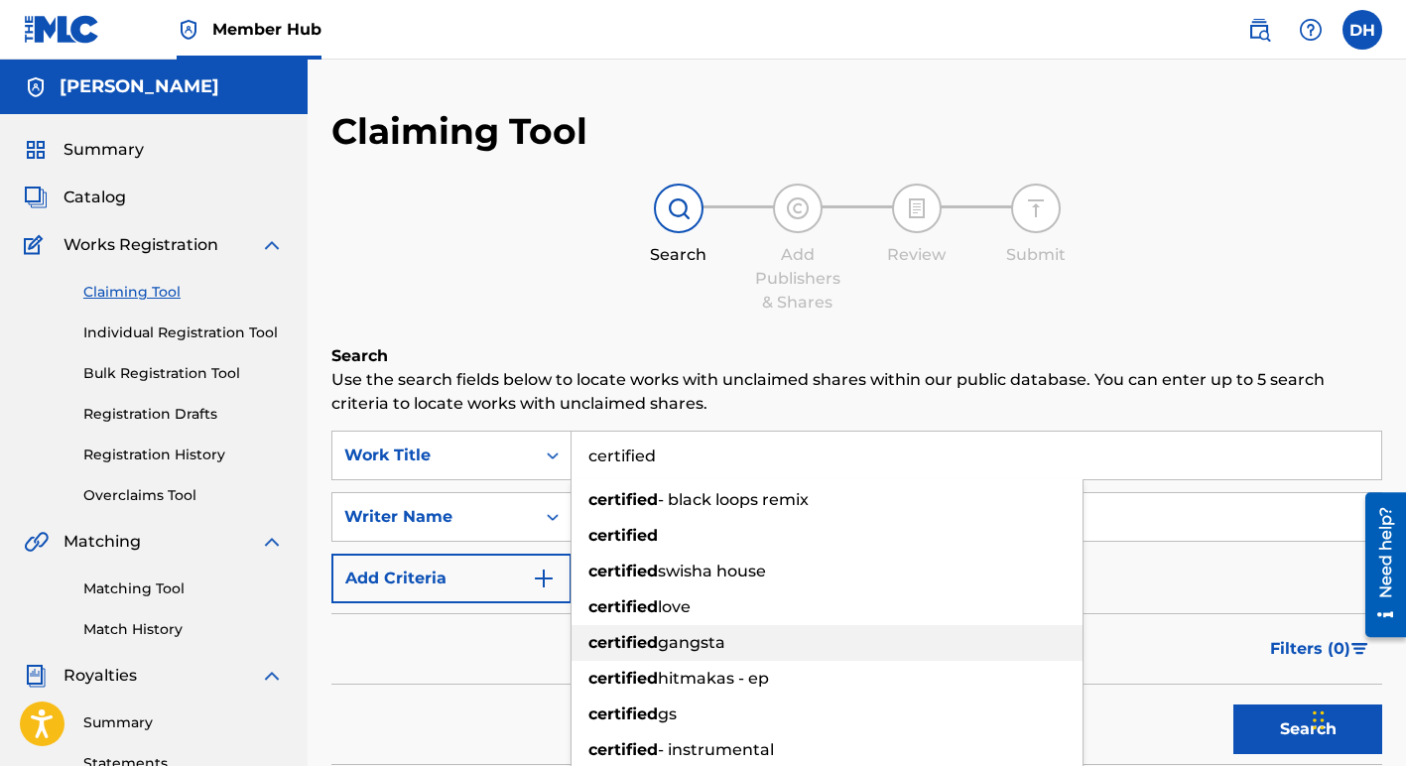
click at [670, 634] on span "gangsta" at bounding box center [691, 642] width 67 height 19
type input "certified gangsta"
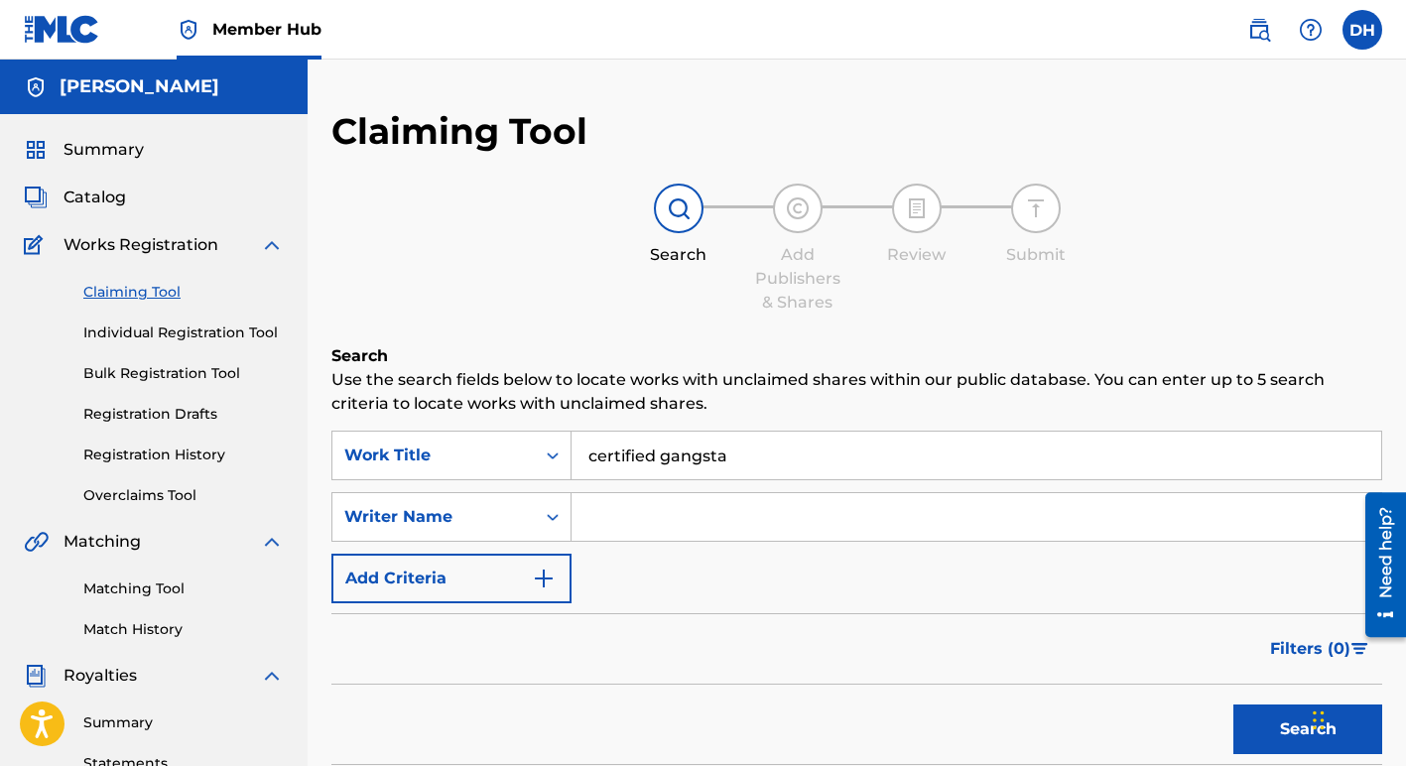
click at [633, 510] on input "Search Form" at bounding box center [976, 517] width 810 height 48
type input "[PERSON_NAME]"
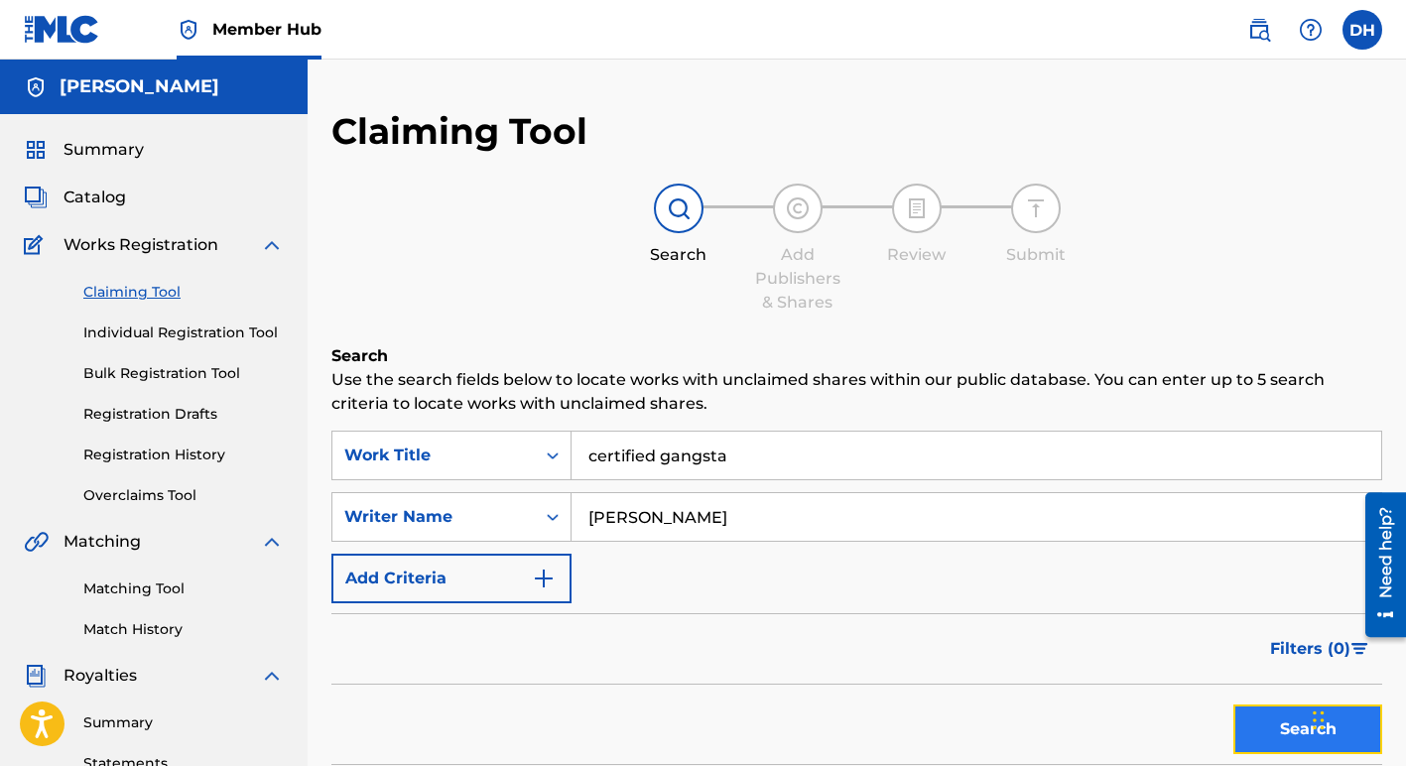
click at [1285, 728] on button "Search" at bounding box center [1307, 729] width 149 height 50
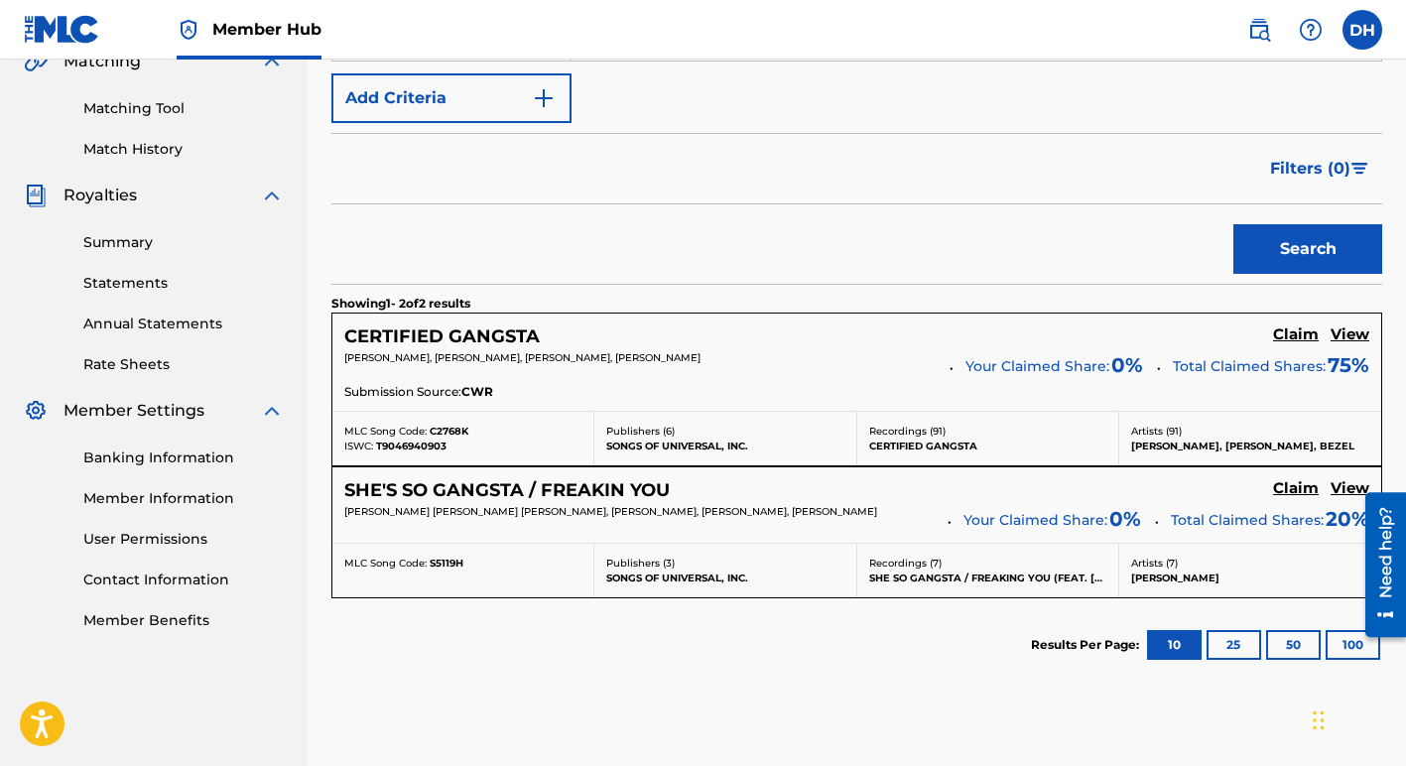
scroll to position [481, 0]
click at [1348, 335] on h5 "View" at bounding box center [1349, 333] width 39 height 19
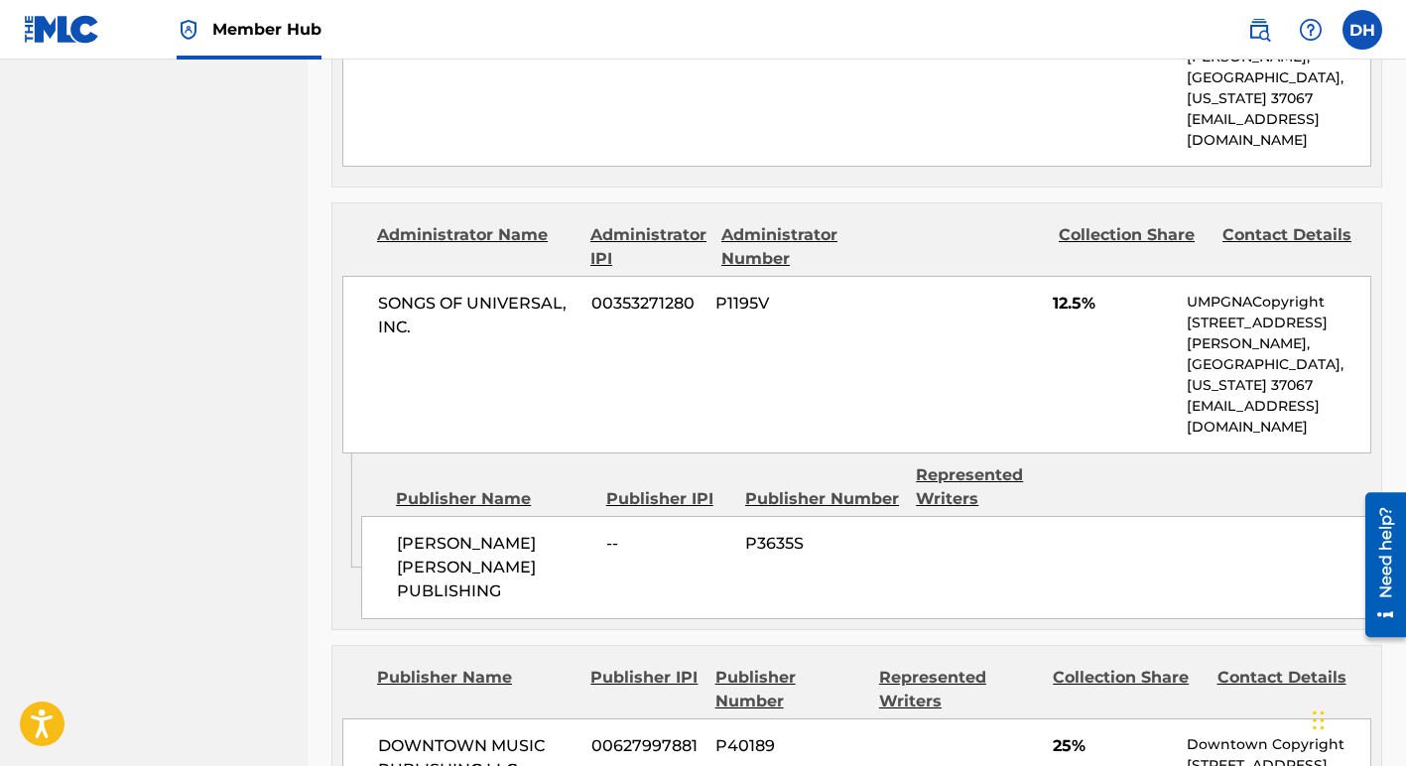
scroll to position [1611, 0]
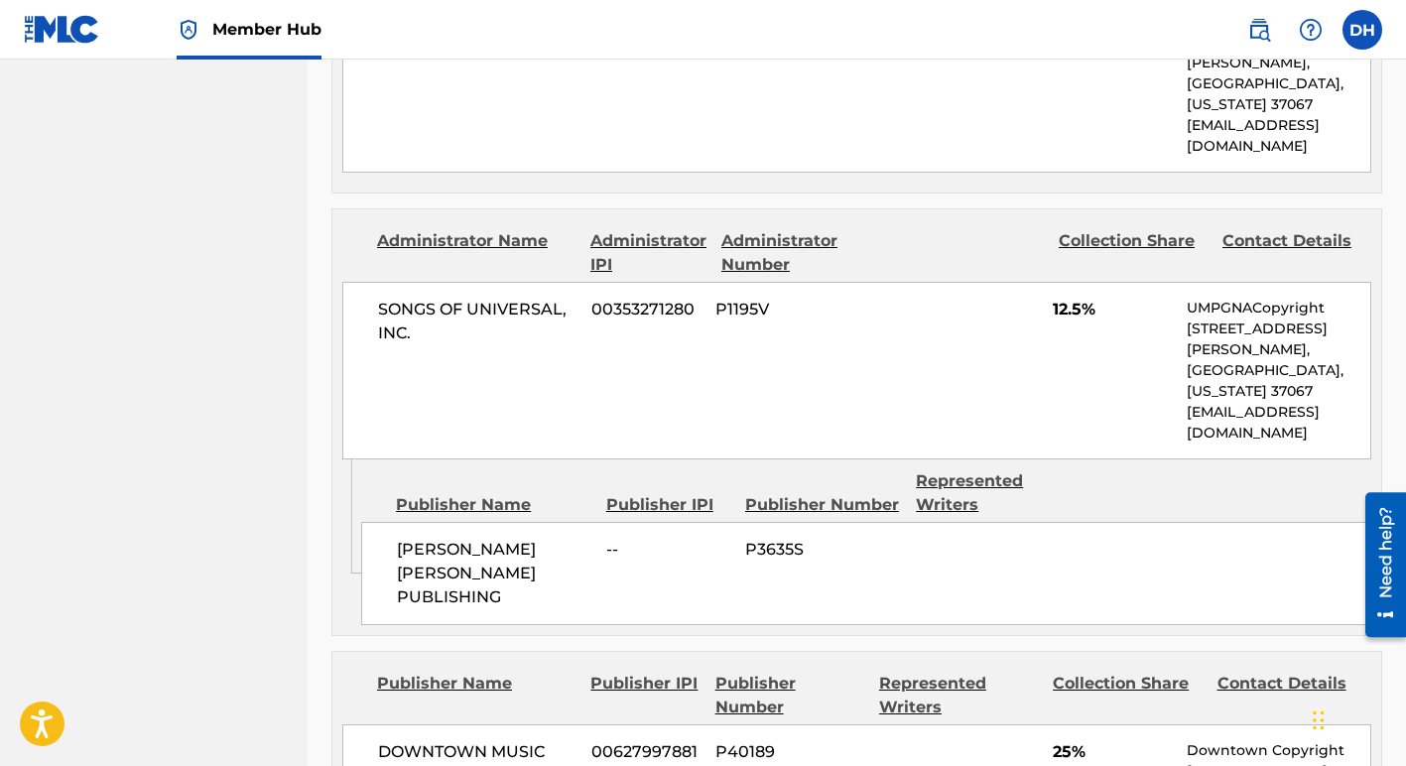
click at [1313, 229] on div "Contact Details" at bounding box center [1296, 253] width 149 height 48
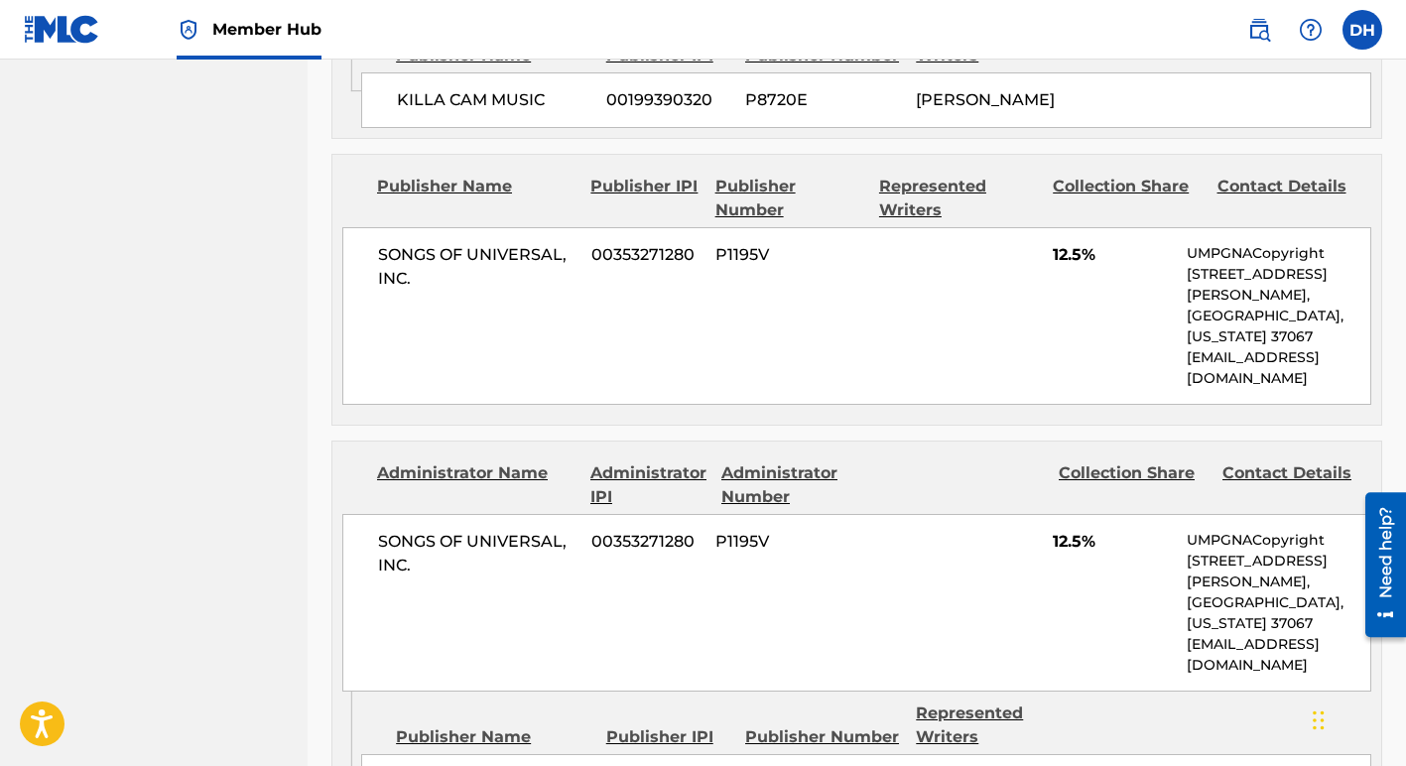
scroll to position [1382, 0]
